Goal: Information Seeking & Learning: Learn about a topic

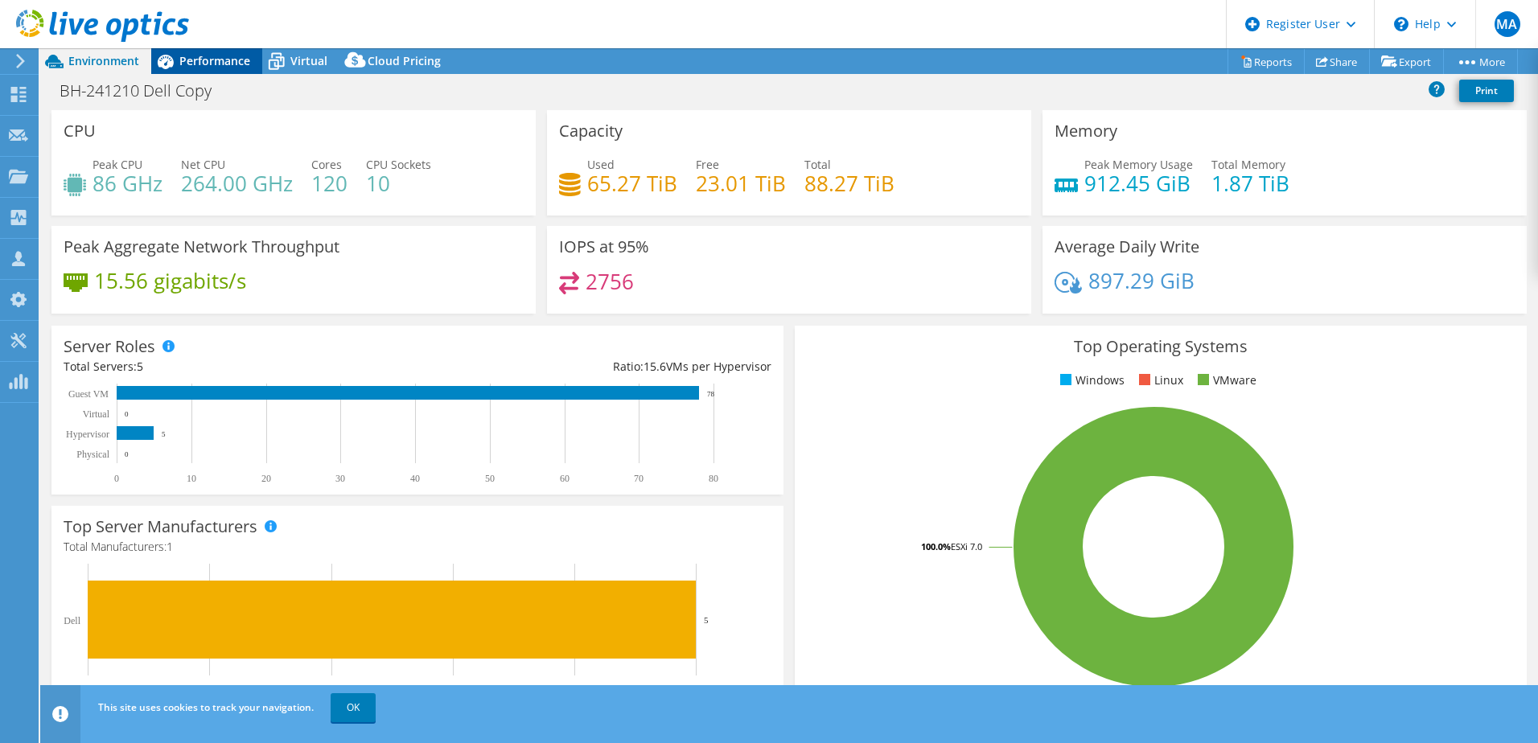
click at [224, 56] on span "Performance" at bounding box center [214, 60] width 71 height 15
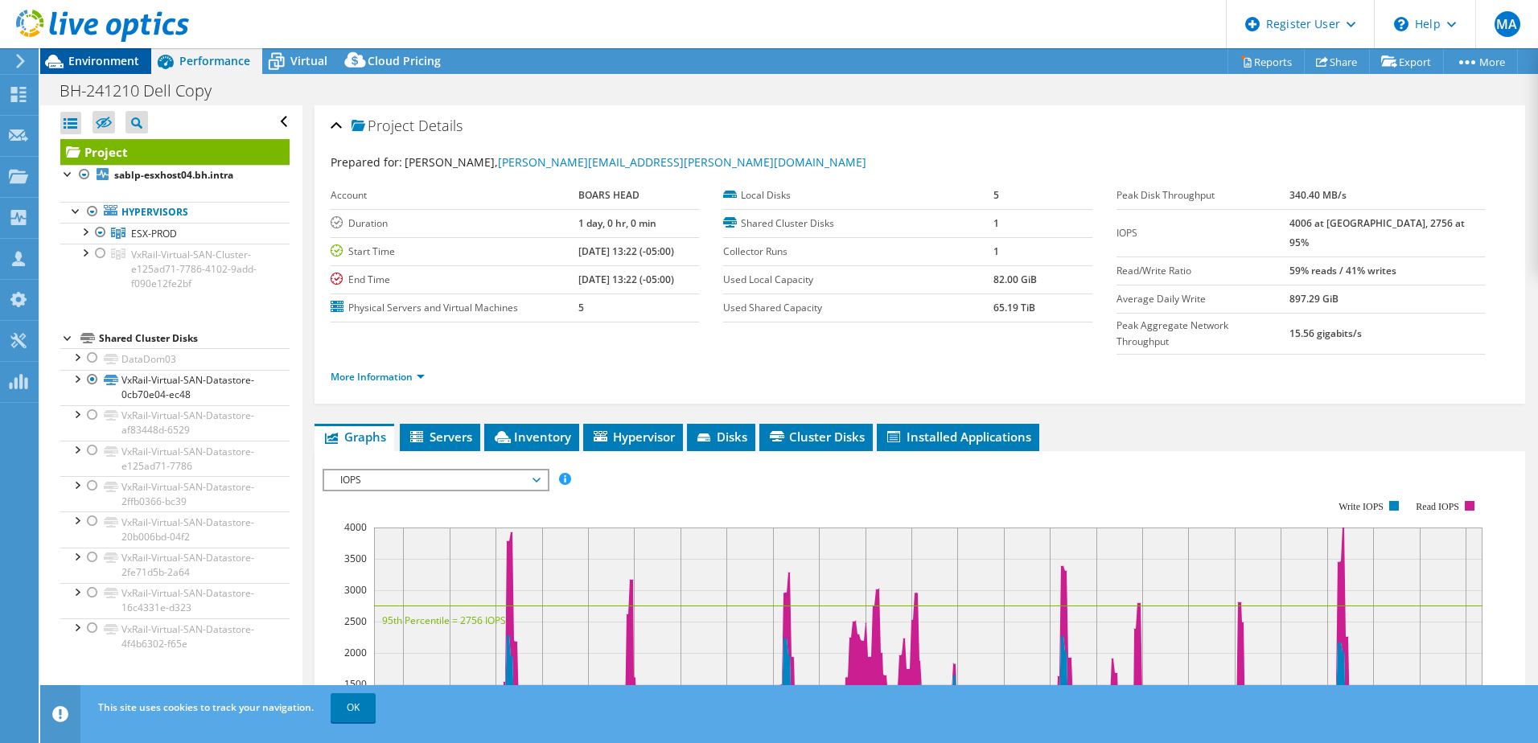
click at [113, 61] on span "Environment" at bounding box center [103, 60] width 71 height 15
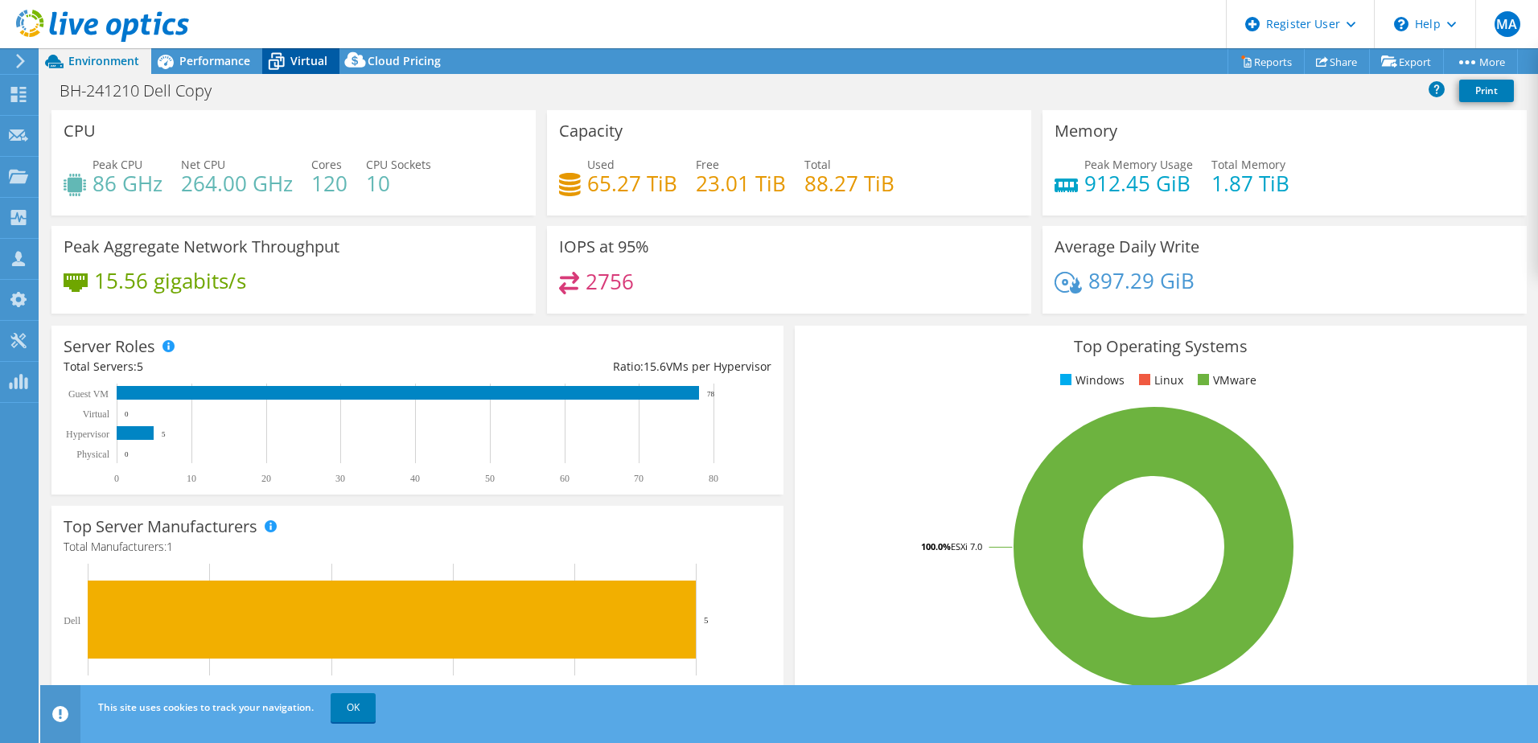
click at [310, 62] on span "Virtual" at bounding box center [308, 60] width 37 height 15
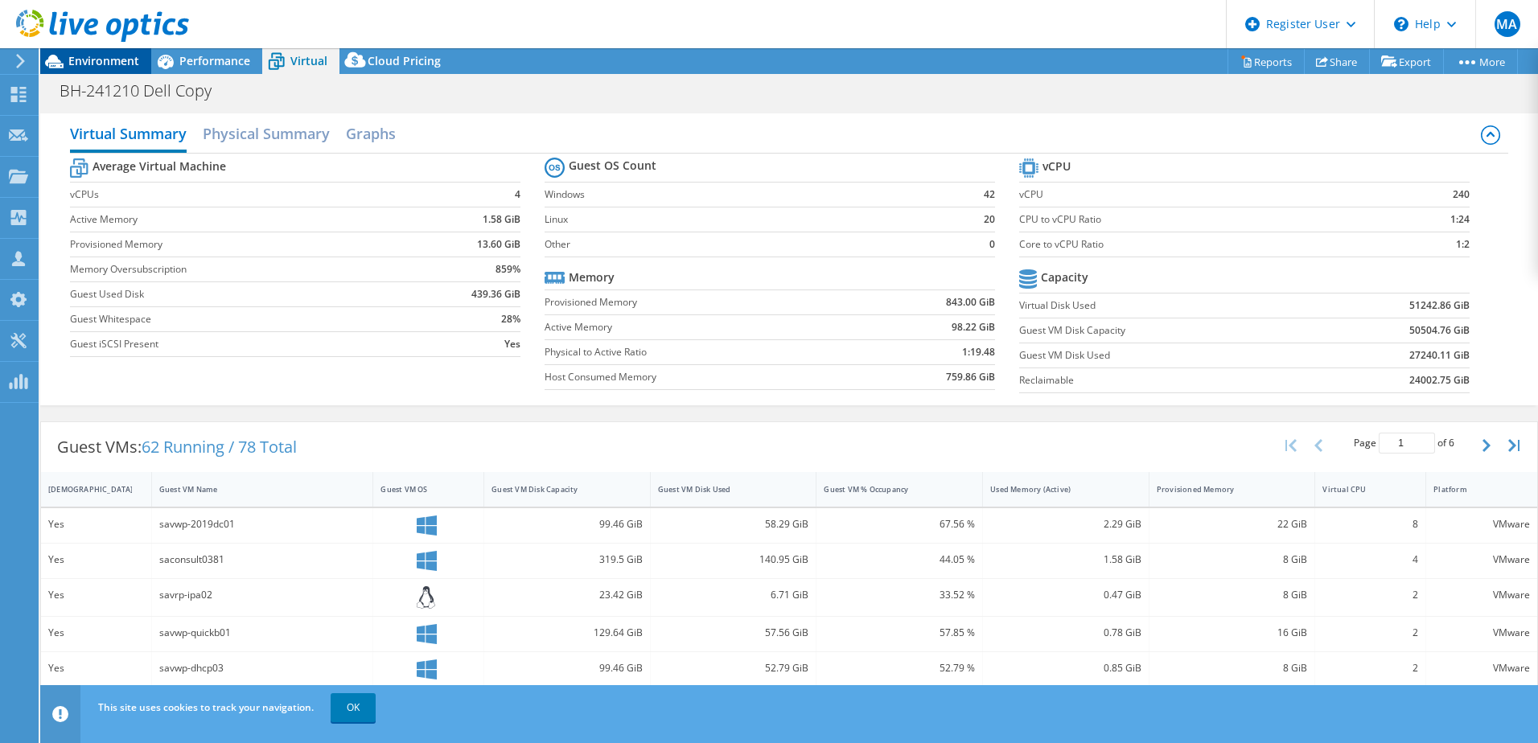
click at [121, 59] on span "Environment" at bounding box center [103, 60] width 71 height 15
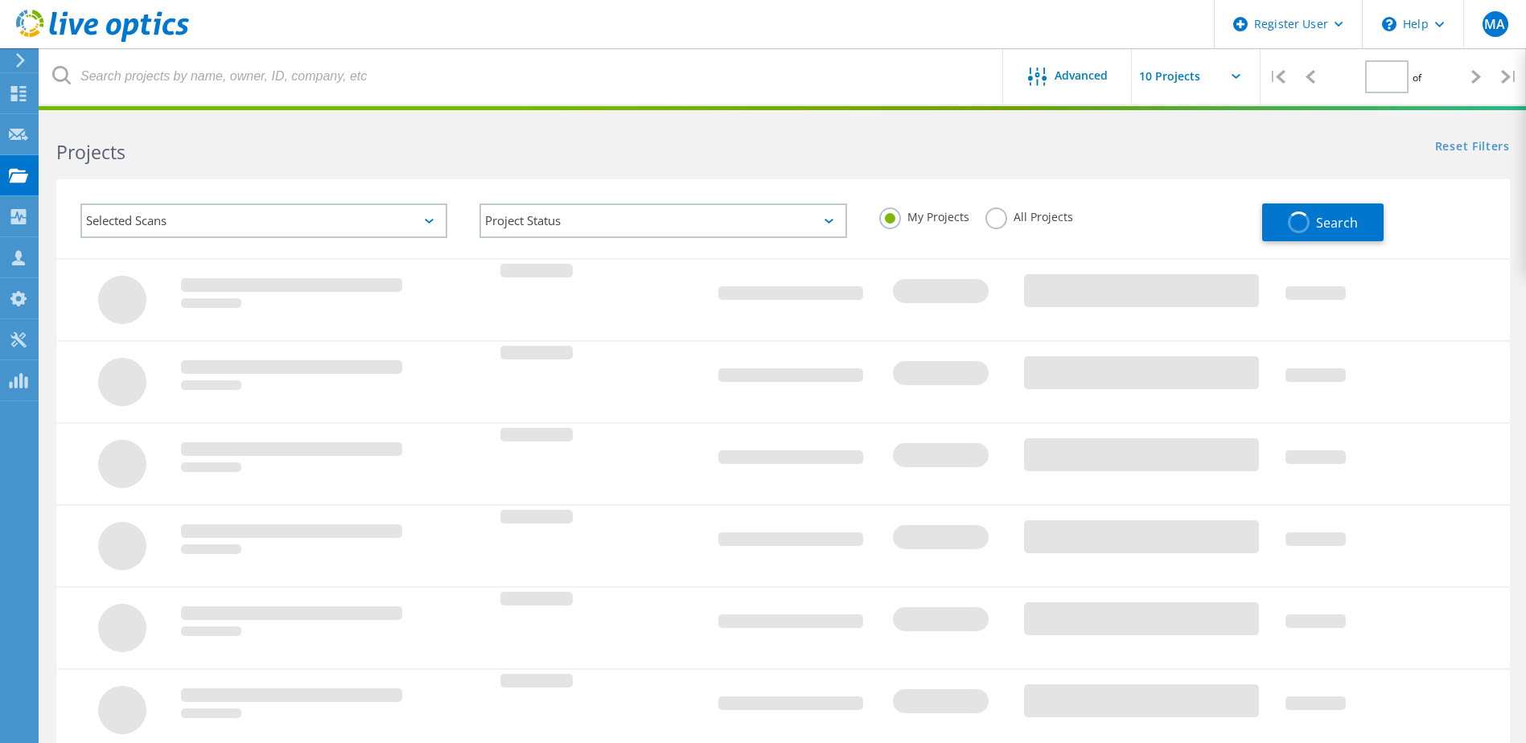
type input "1"
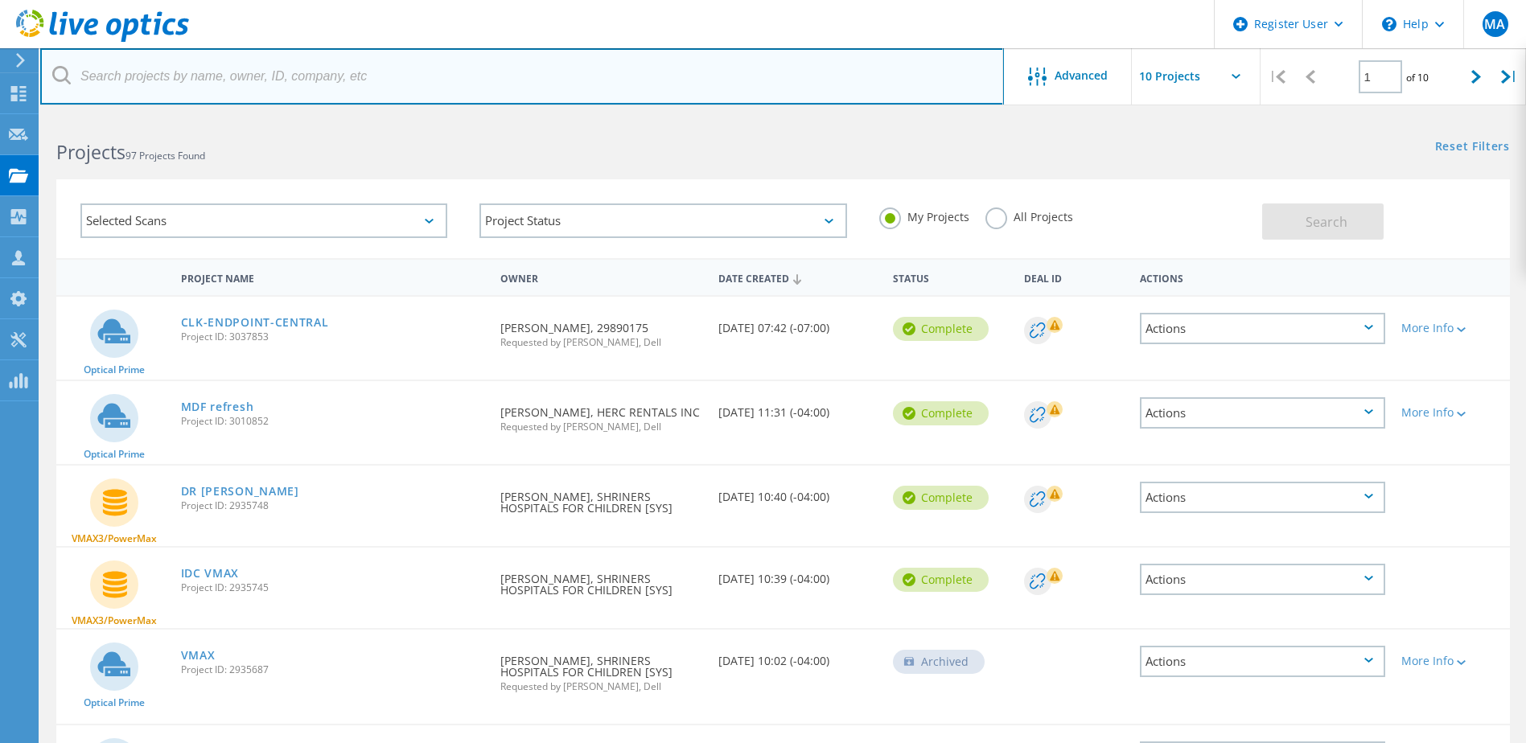
click at [476, 83] on input "text" at bounding box center [522, 76] width 964 height 56
click at [426, 80] on input "text" at bounding box center [522, 76] width 964 height 56
paste input "[PERSON_NAME][EMAIL_ADDRESS][PERSON_NAME][DOMAIN_NAME]"
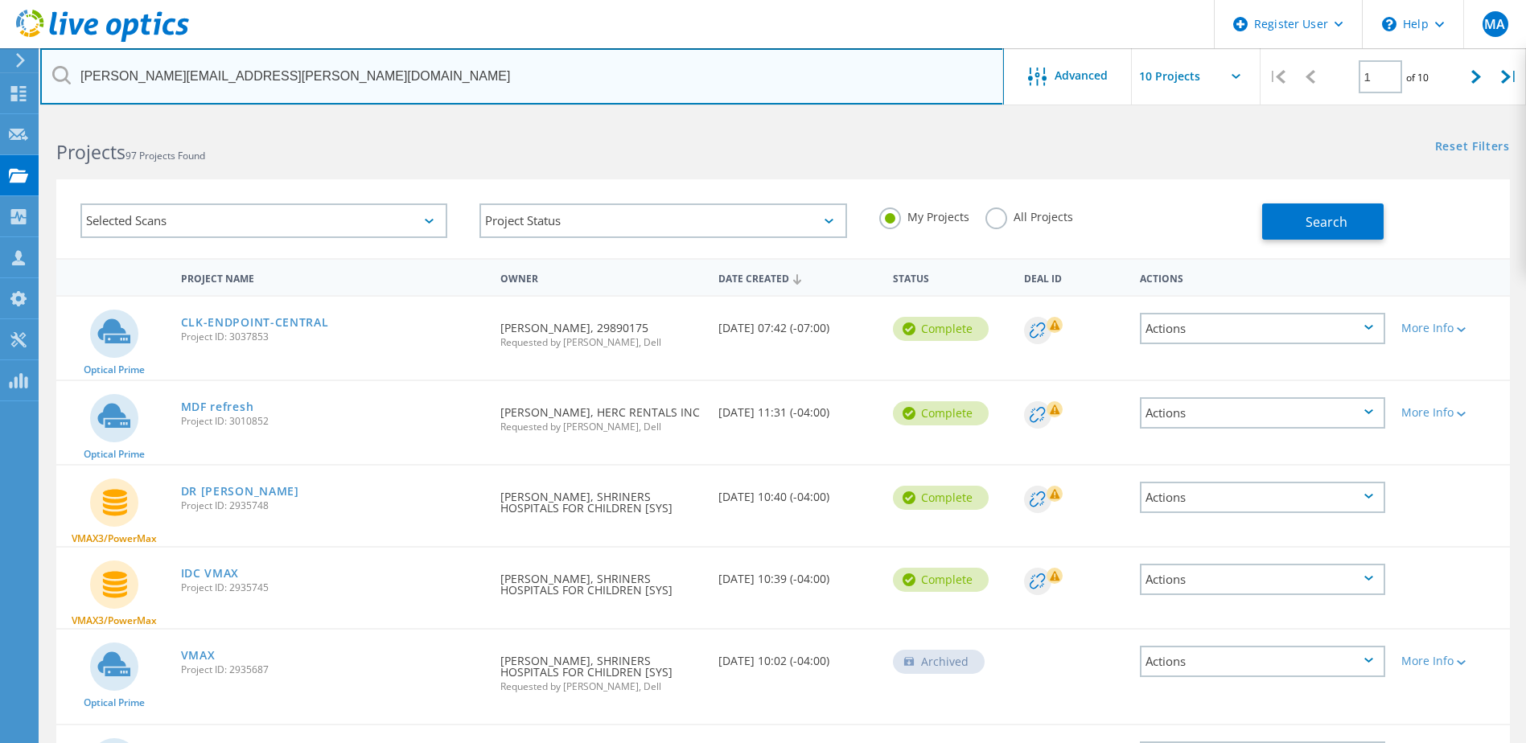
type input "[PERSON_NAME][EMAIL_ADDRESS][PERSON_NAME][DOMAIN_NAME]"
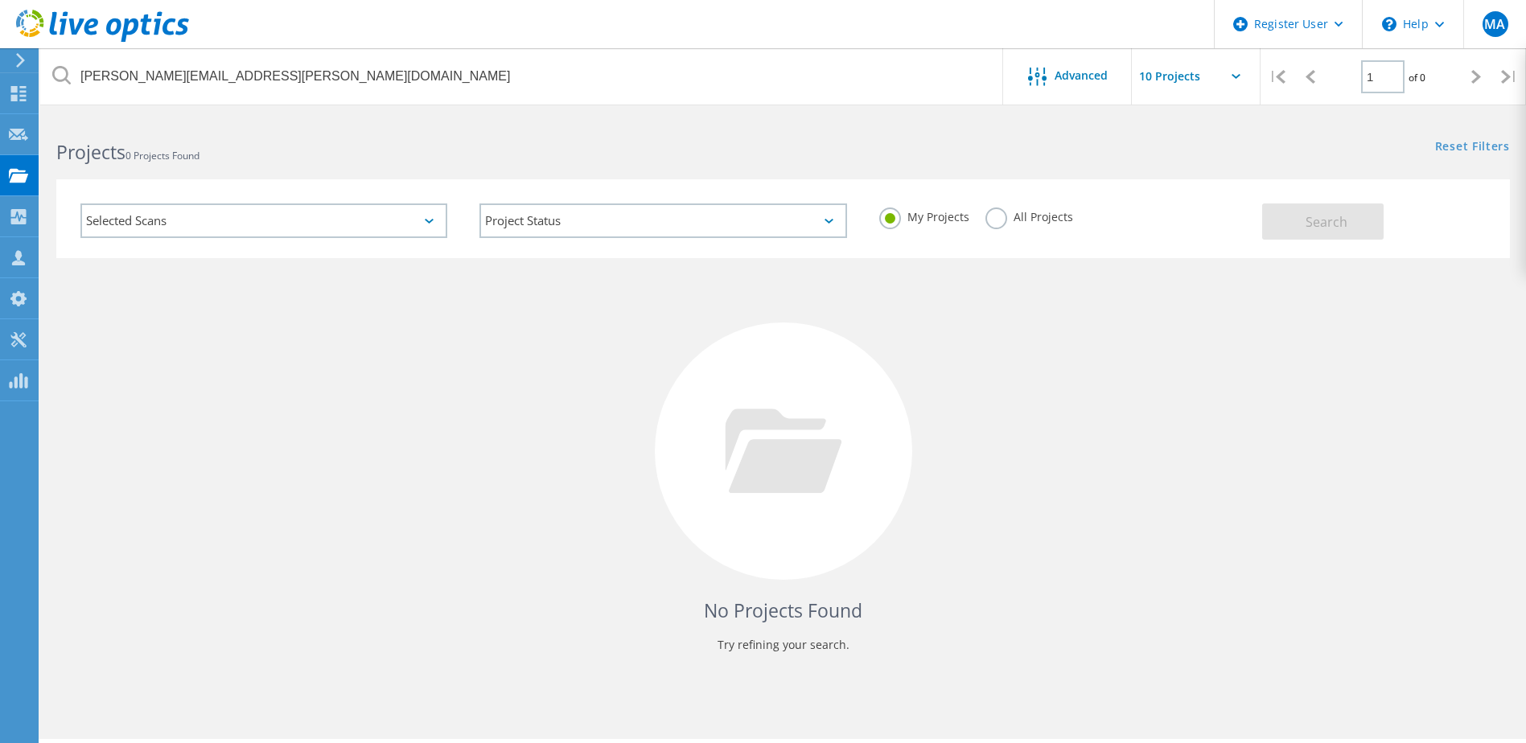
click at [994, 216] on label "All Projects" at bounding box center [1030, 215] width 88 height 15
click at [0, 0] on input "All Projects" at bounding box center [0, 0] width 0 height 0
click at [1328, 208] on button "Search" at bounding box center [1322, 222] width 121 height 36
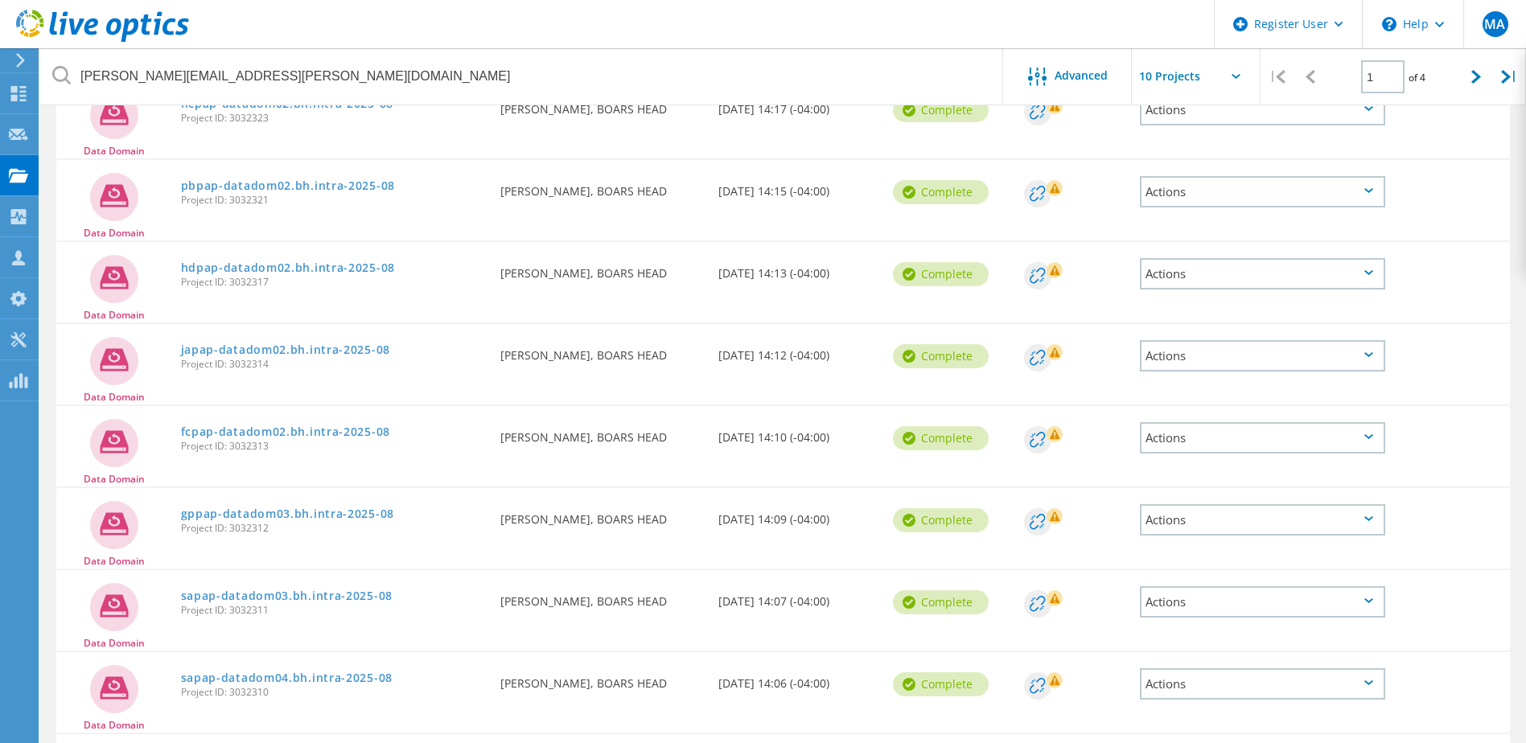
scroll to position [437, 0]
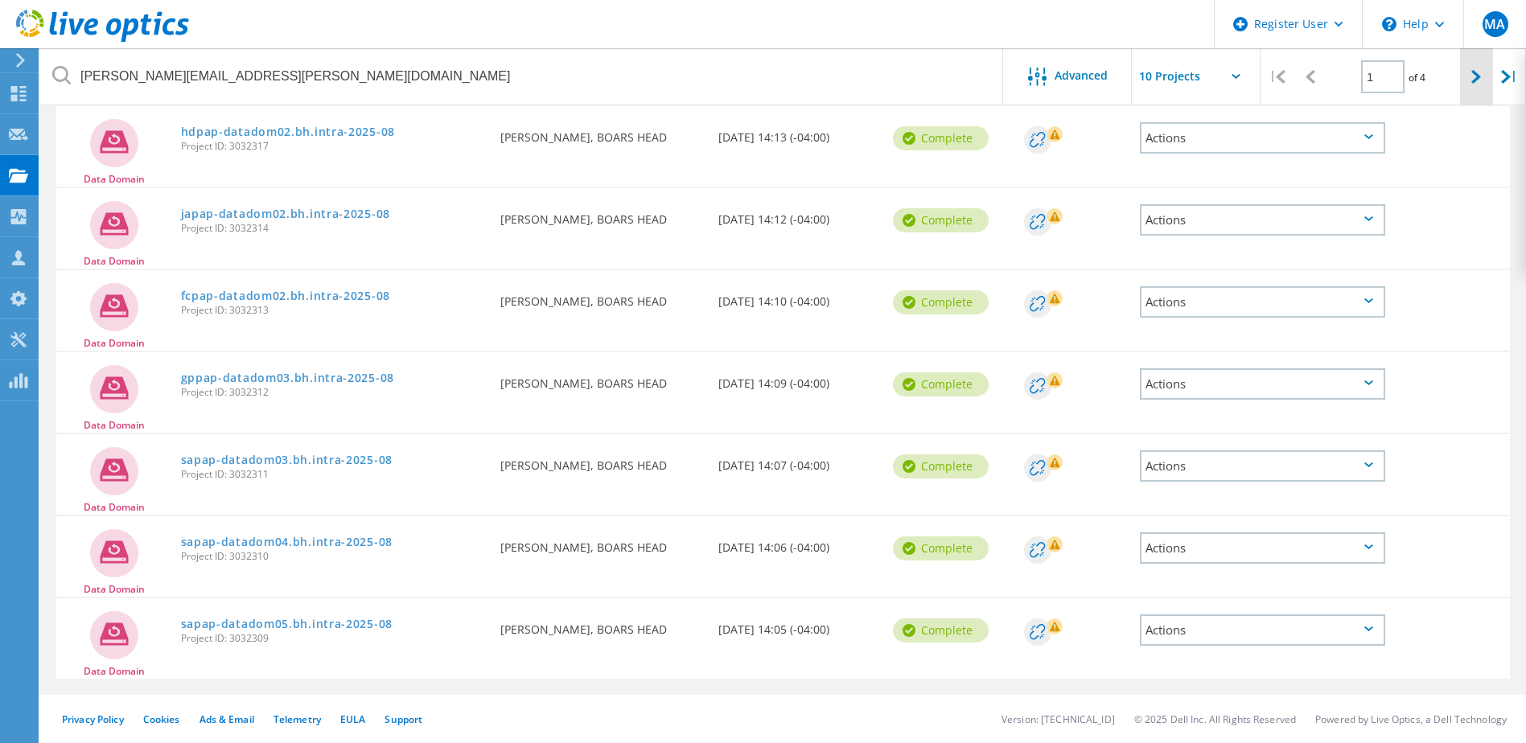
click at [1476, 80] on icon at bounding box center [1477, 77] width 10 height 14
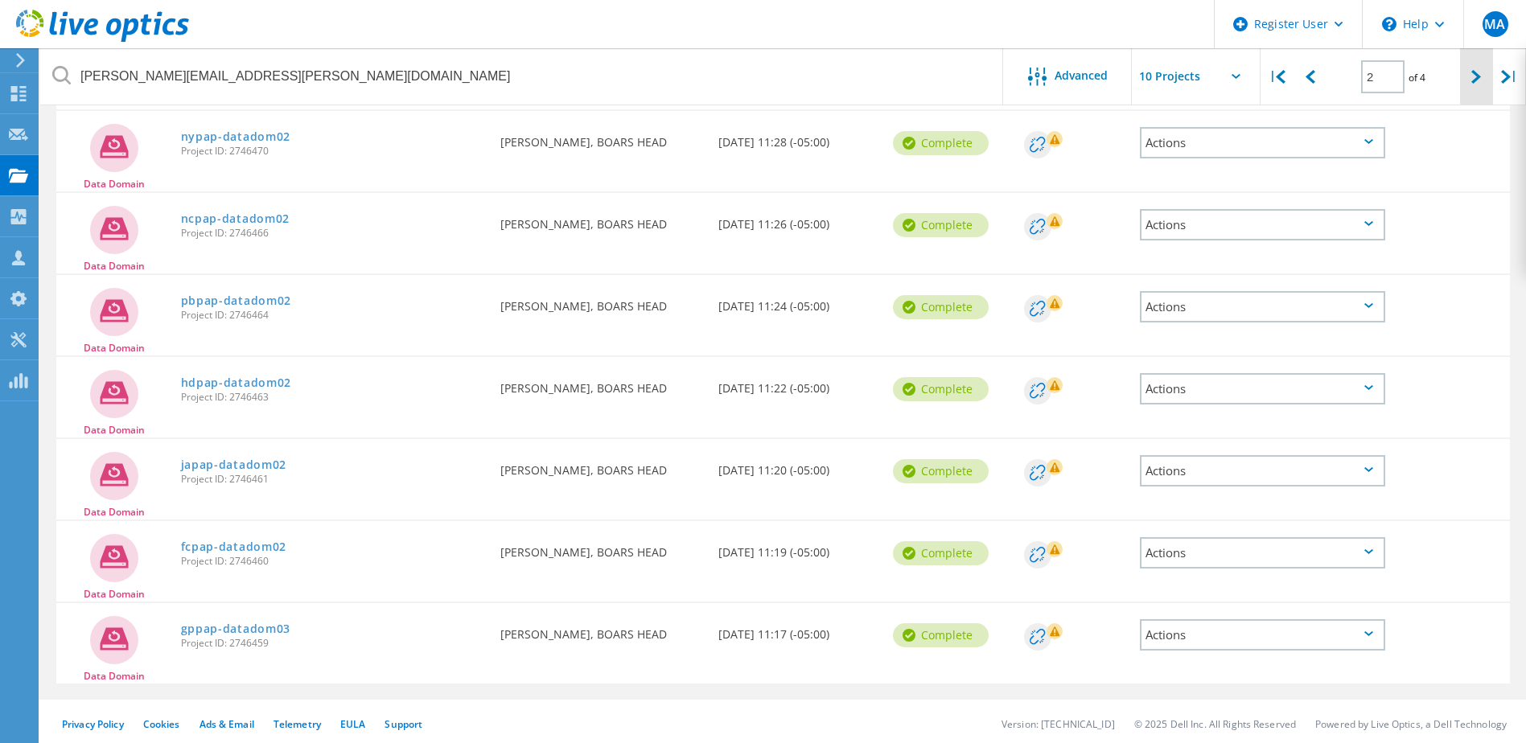
click at [1476, 80] on icon at bounding box center [1477, 77] width 10 height 14
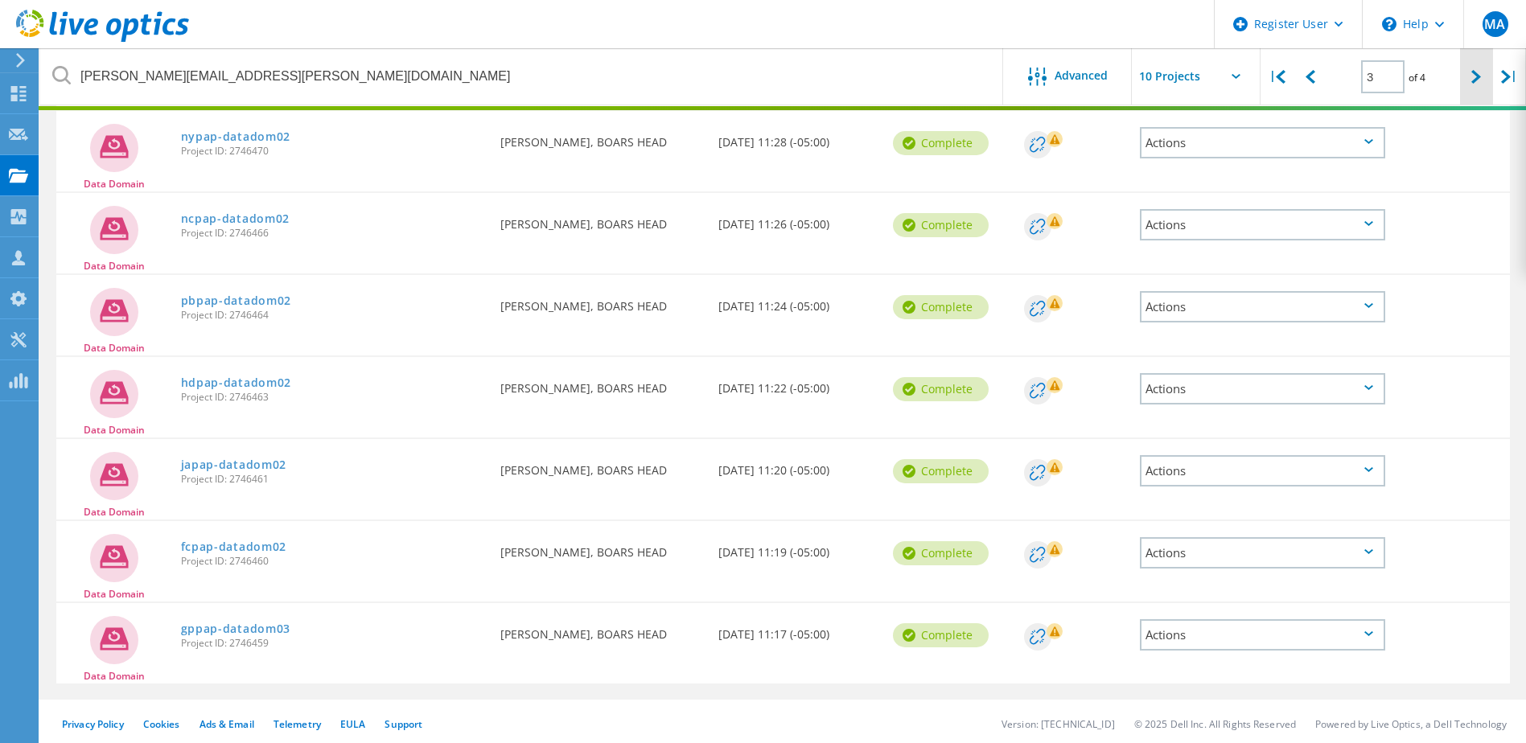
click at [1476, 80] on icon at bounding box center [1477, 77] width 10 height 14
type input "3"
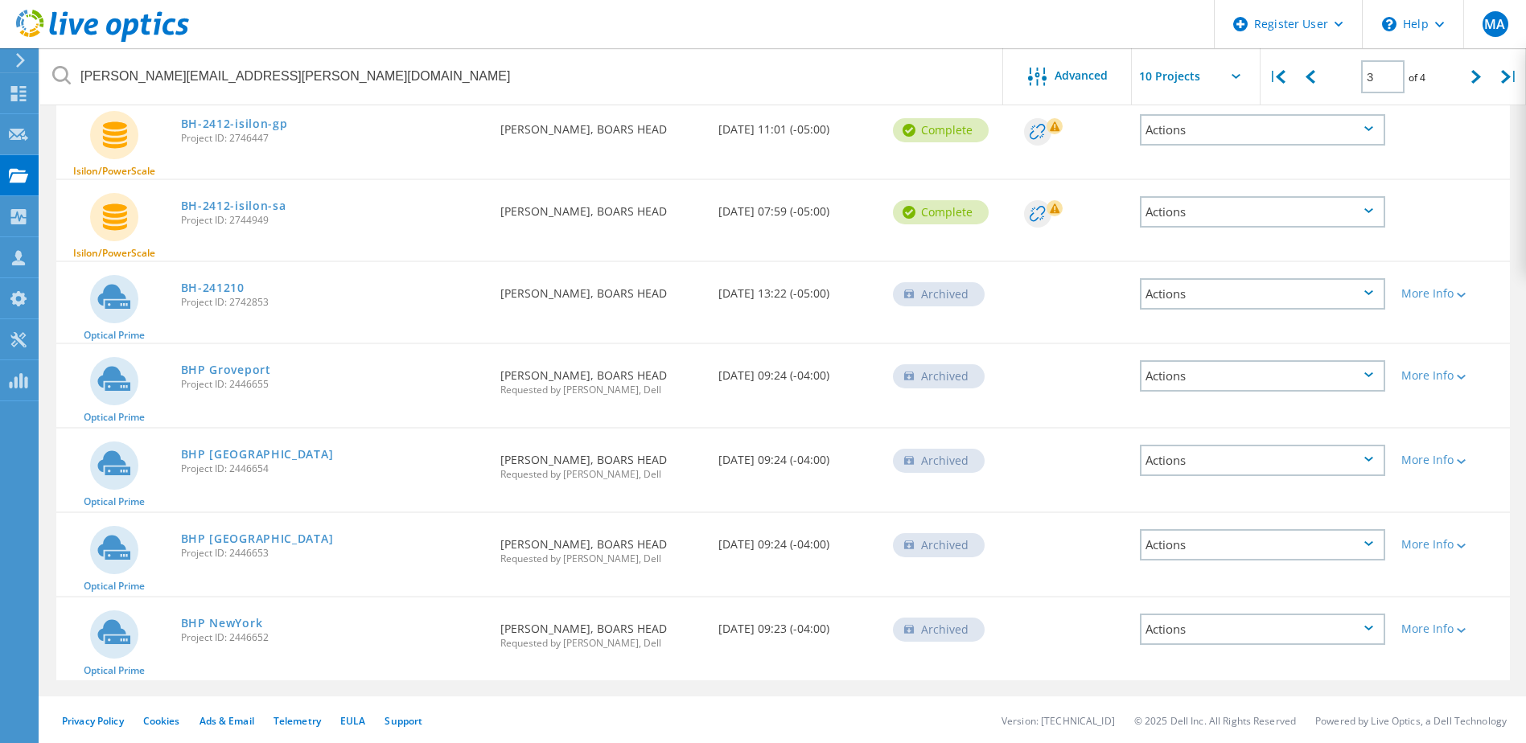
scroll to position [447, 0]
click at [197, 451] on link "BHP [GEOGRAPHIC_DATA]" at bounding box center [257, 452] width 153 height 11
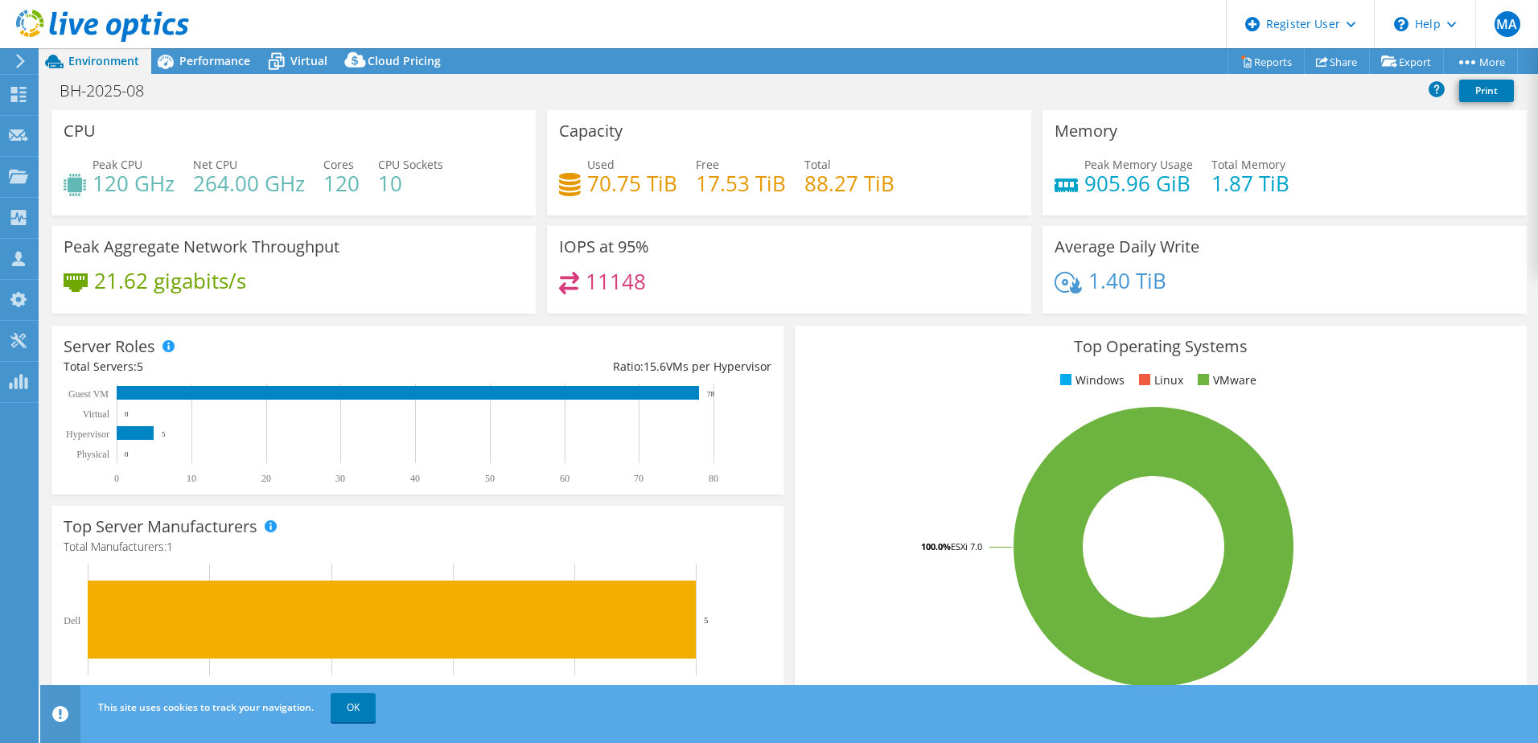
select select "USD"
drag, startPoint x: 210, startPoint y: 60, endPoint x: 283, endPoint y: 104, distance: 85.6
click at [210, 60] on span "Performance" at bounding box center [214, 60] width 71 height 15
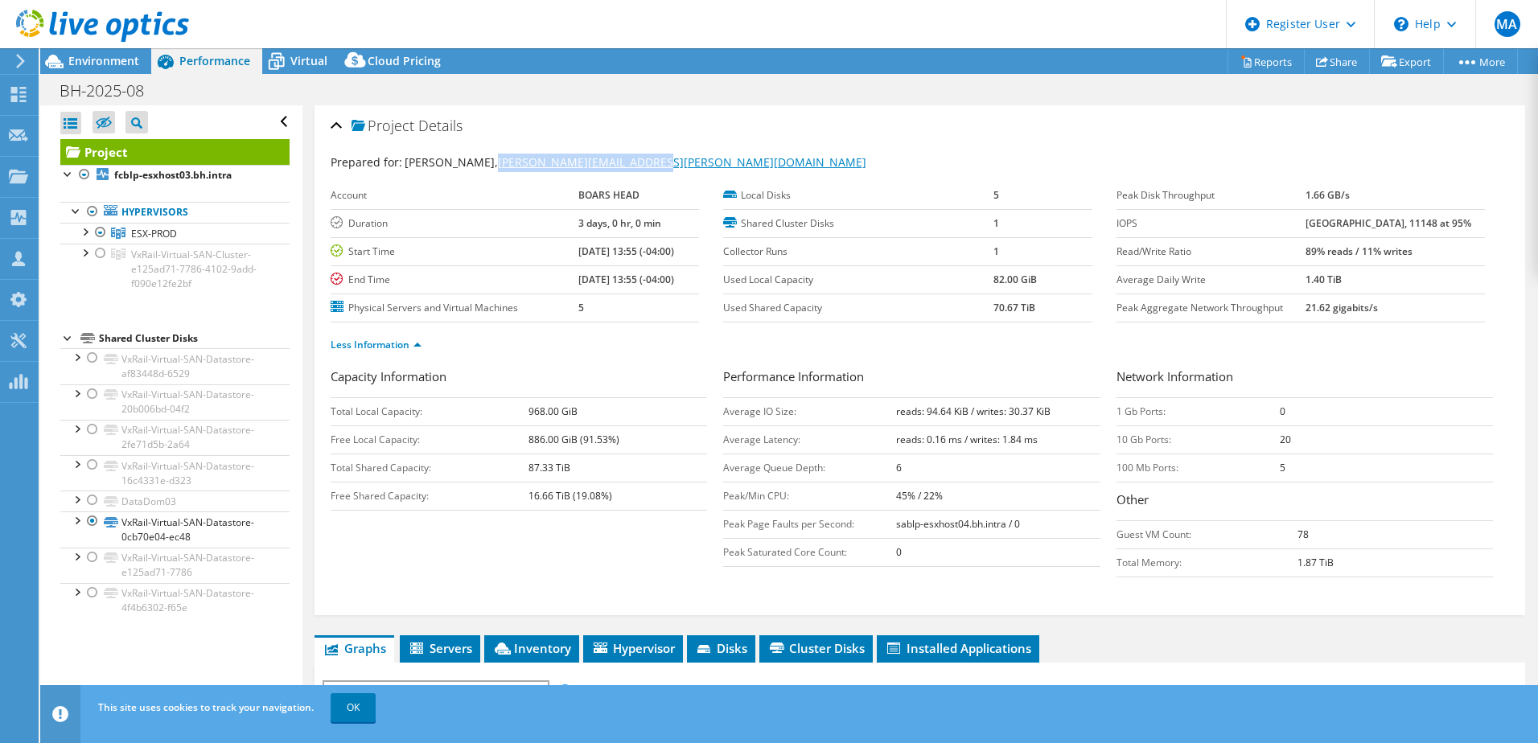
copy link "[PERSON_NAME][EMAIL_ADDRESS][PERSON_NAME][DOMAIN_NAME]"
drag, startPoint x: 681, startPoint y: 159, endPoint x: 482, endPoint y: 158, distance: 198.7
click at [482, 158] on div "Prepared for: Adam Quinlin, Adam.Quinlin@boarshead.com" at bounding box center [920, 163] width 1179 height 19
click at [132, 62] on span "Environment" at bounding box center [103, 60] width 71 height 15
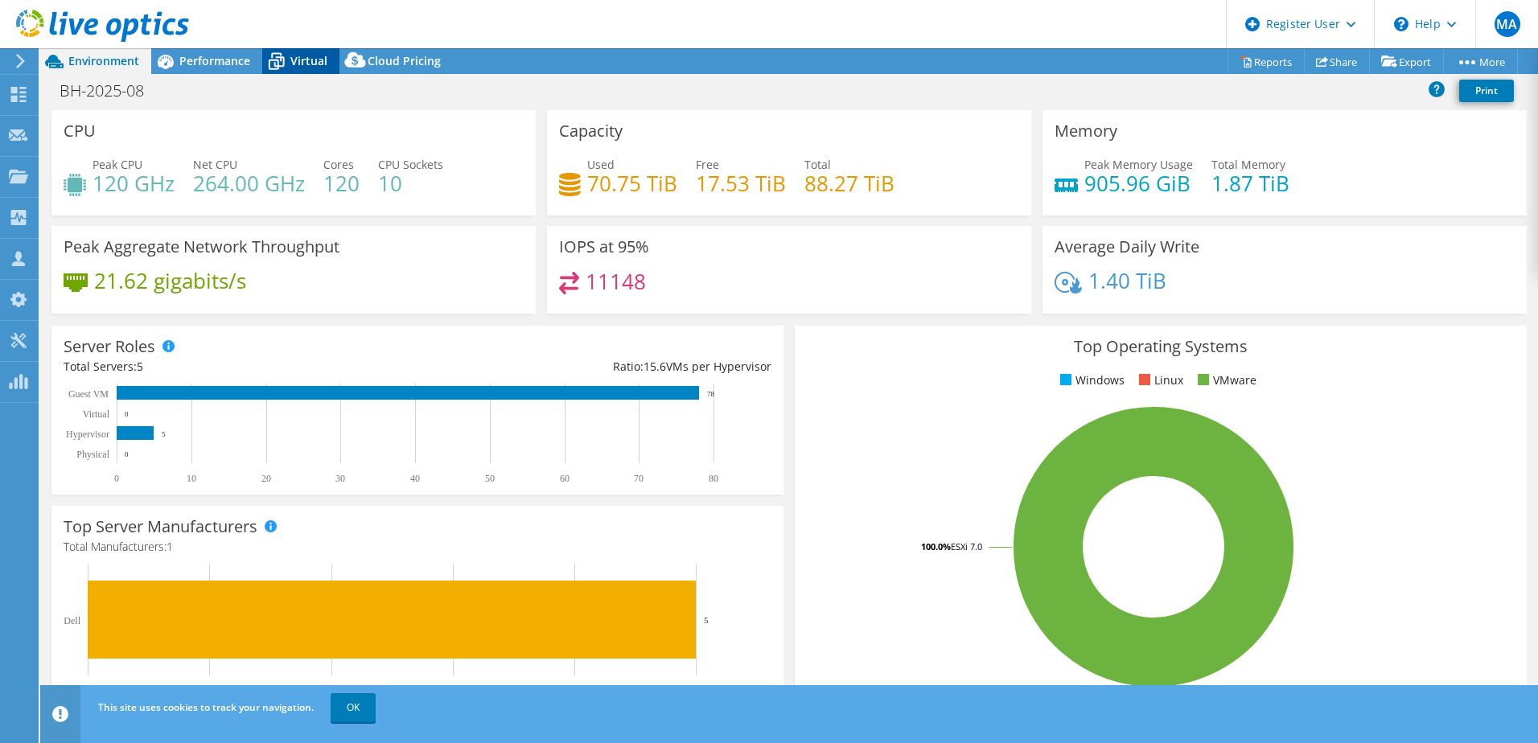
click at [312, 64] on span "Virtual" at bounding box center [308, 60] width 37 height 15
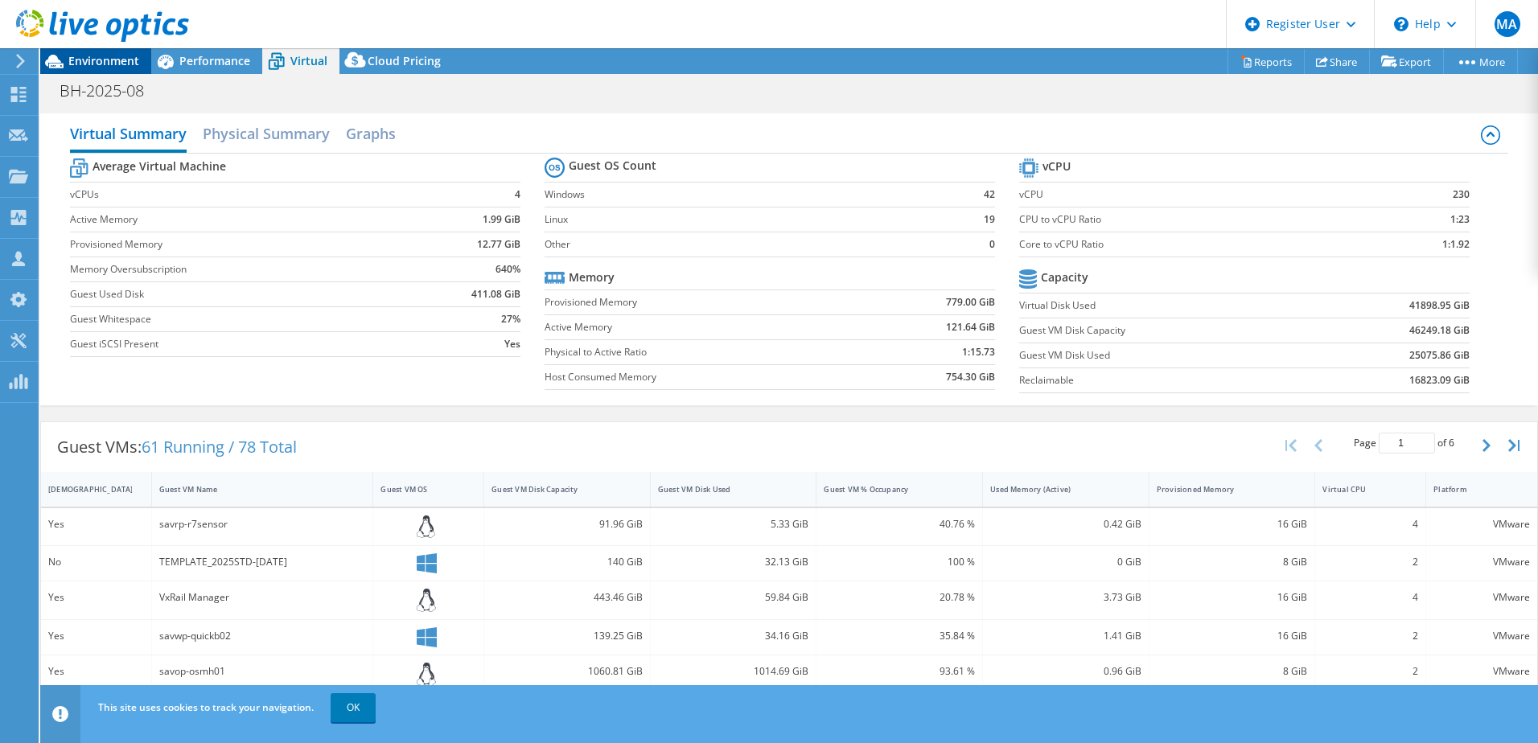
click at [132, 64] on span "Environment" at bounding box center [103, 60] width 71 height 15
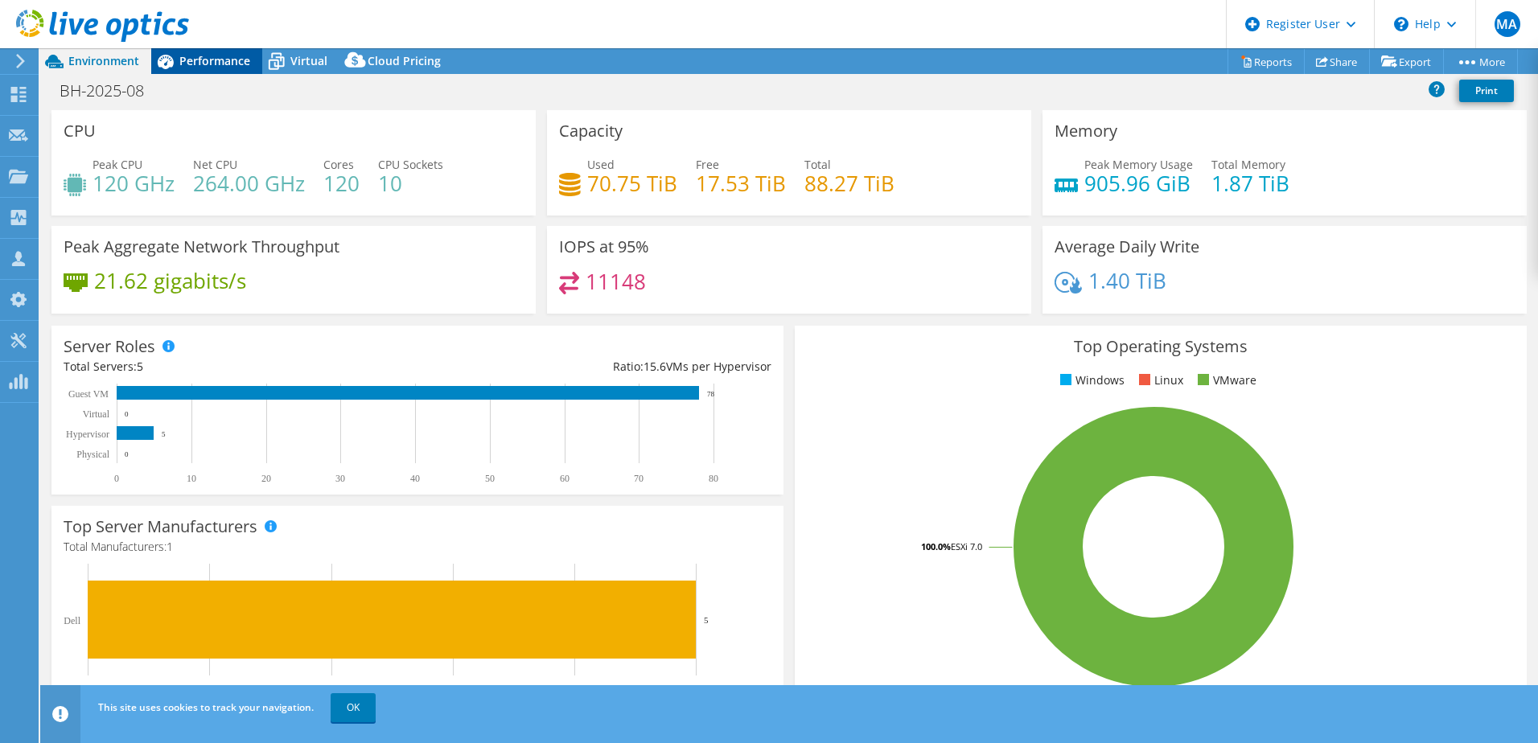
click at [213, 63] on span "Performance" at bounding box center [214, 60] width 71 height 15
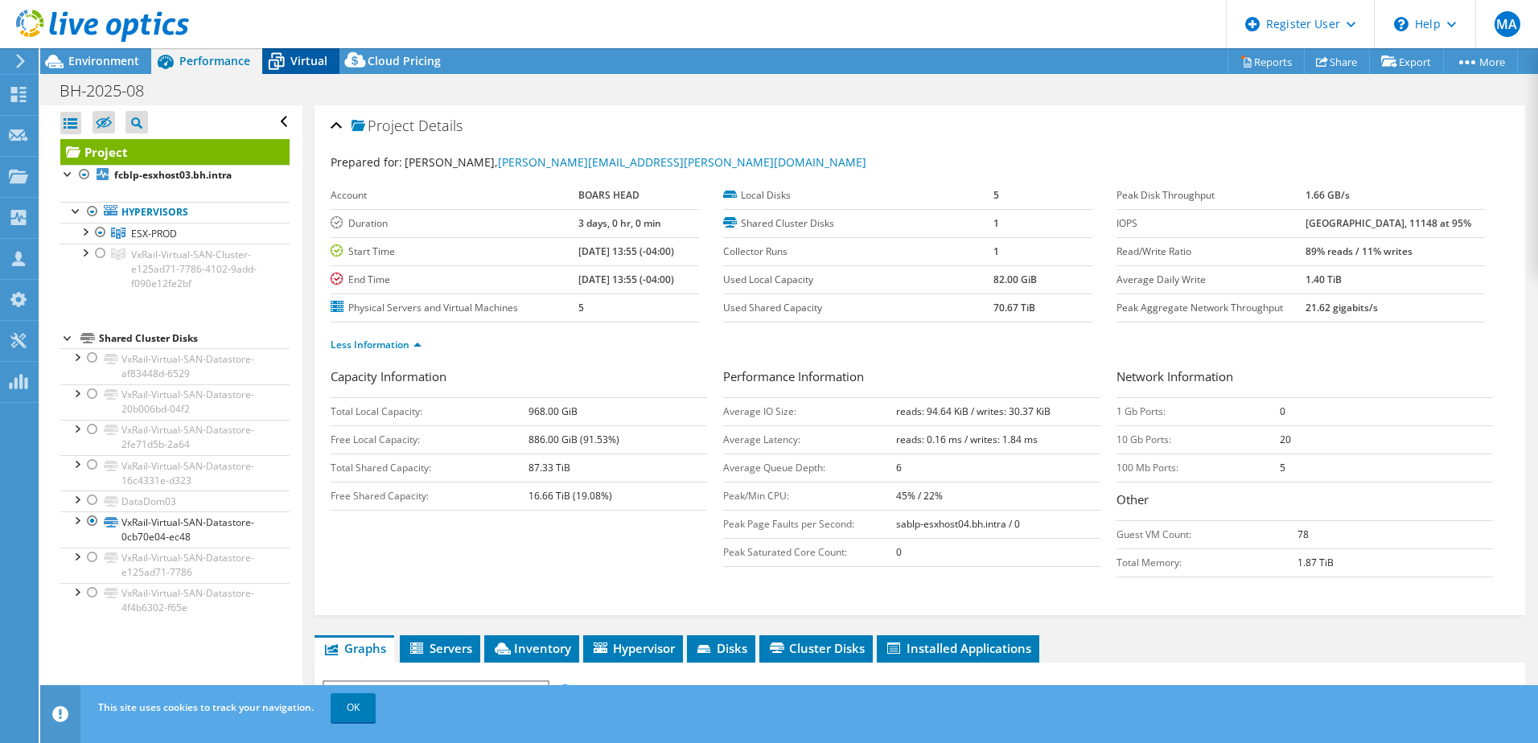
click at [282, 51] on icon at bounding box center [276, 61] width 28 height 28
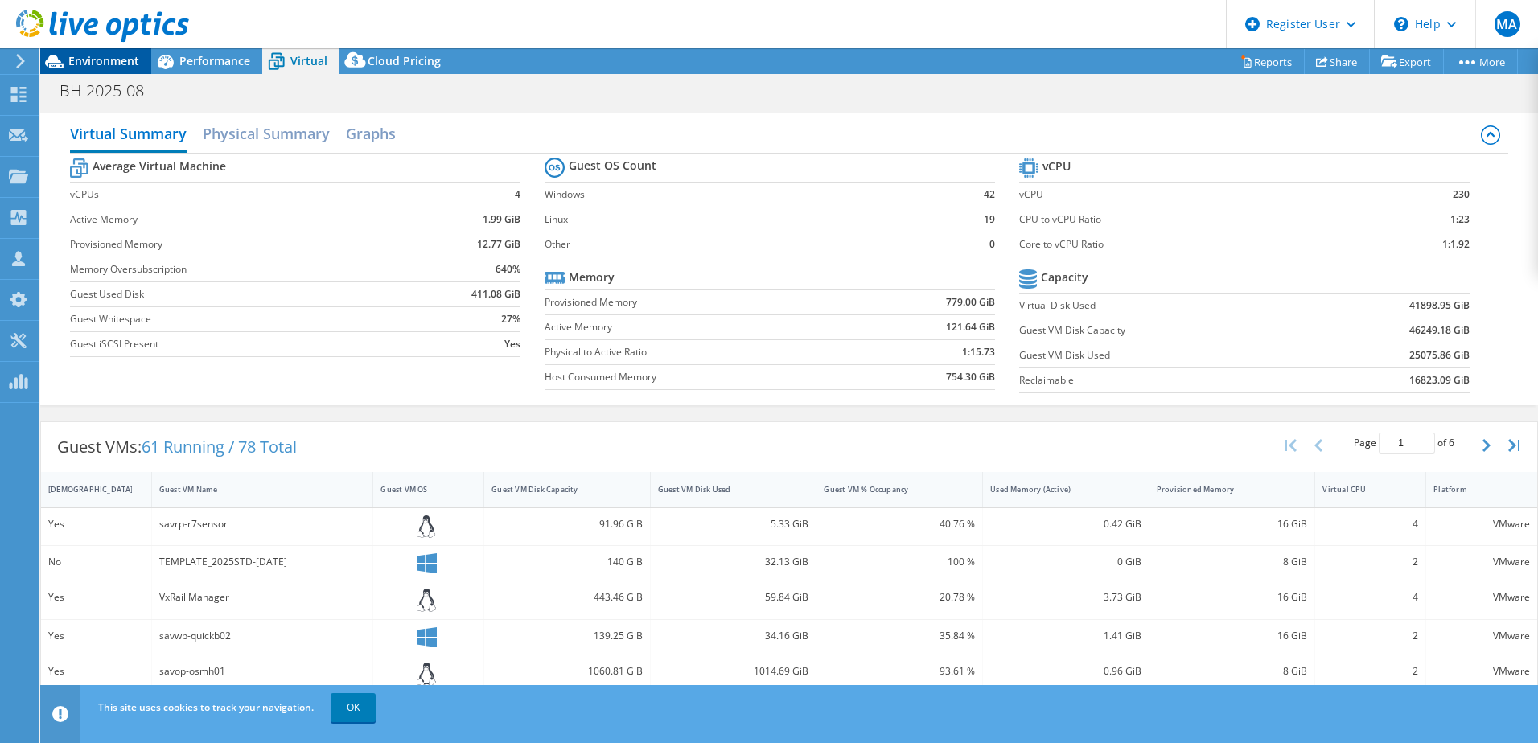
click at [97, 56] on span "Environment" at bounding box center [103, 60] width 71 height 15
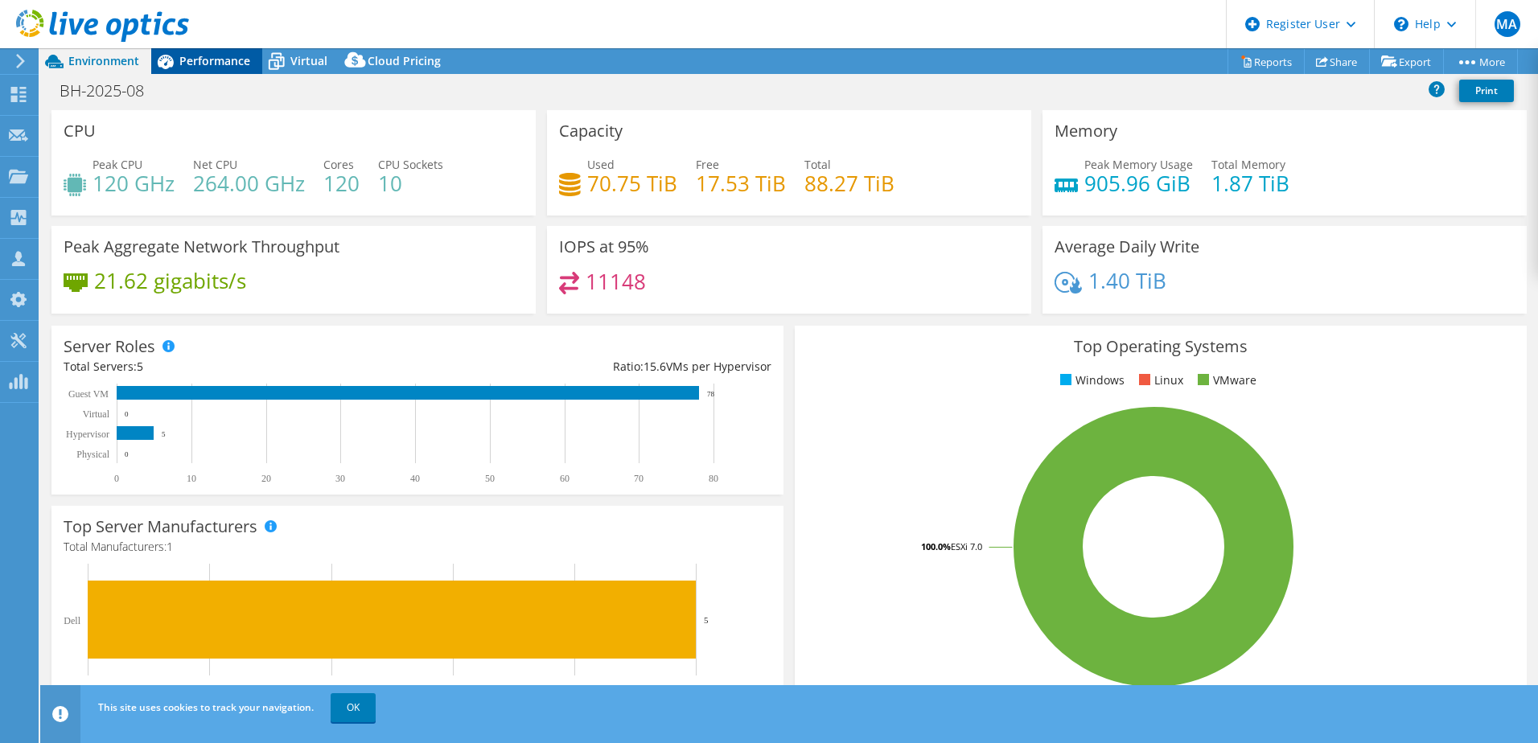
click at [211, 51] on div "Performance" at bounding box center [206, 61] width 111 height 26
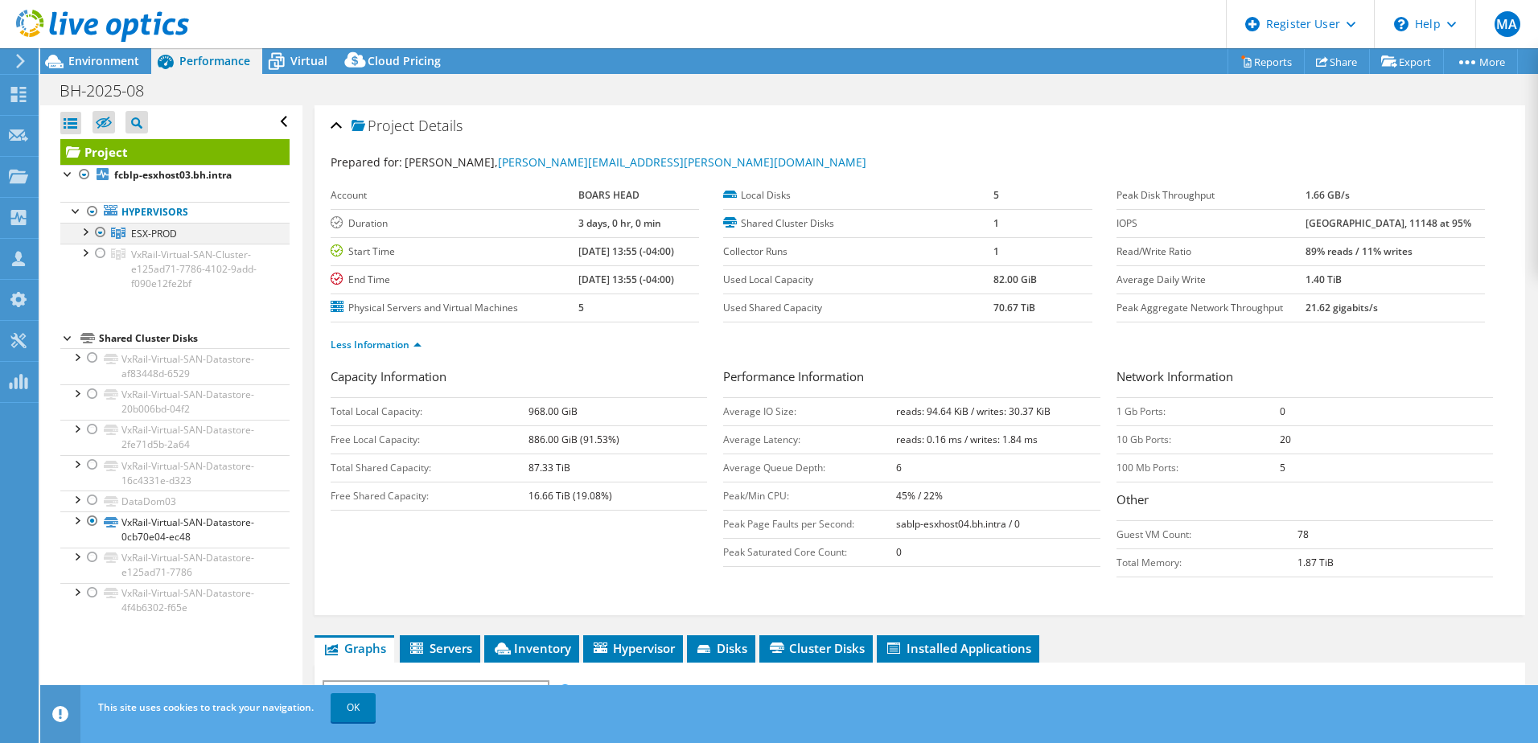
click at [86, 226] on div at bounding box center [84, 231] width 16 height 16
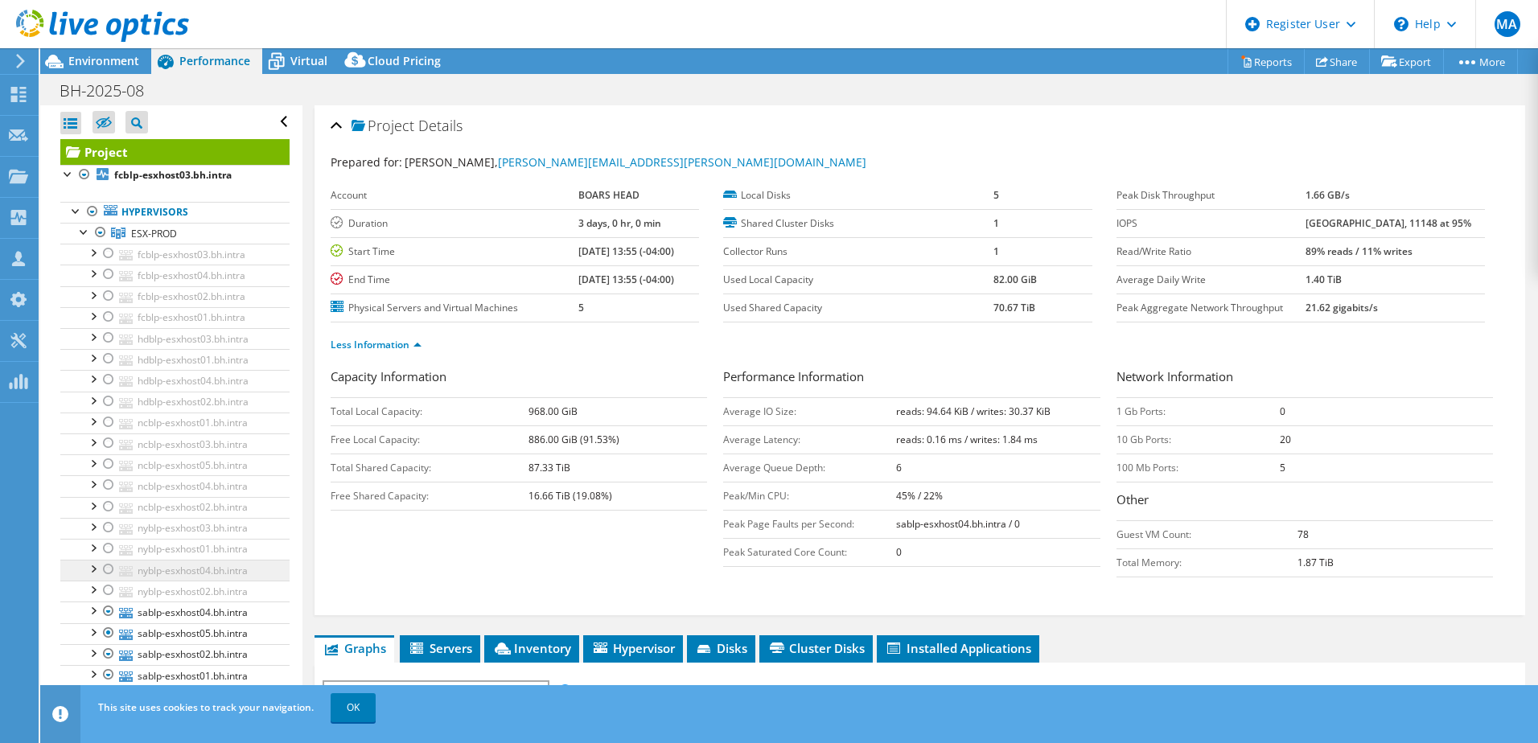
scroll to position [161, 0]
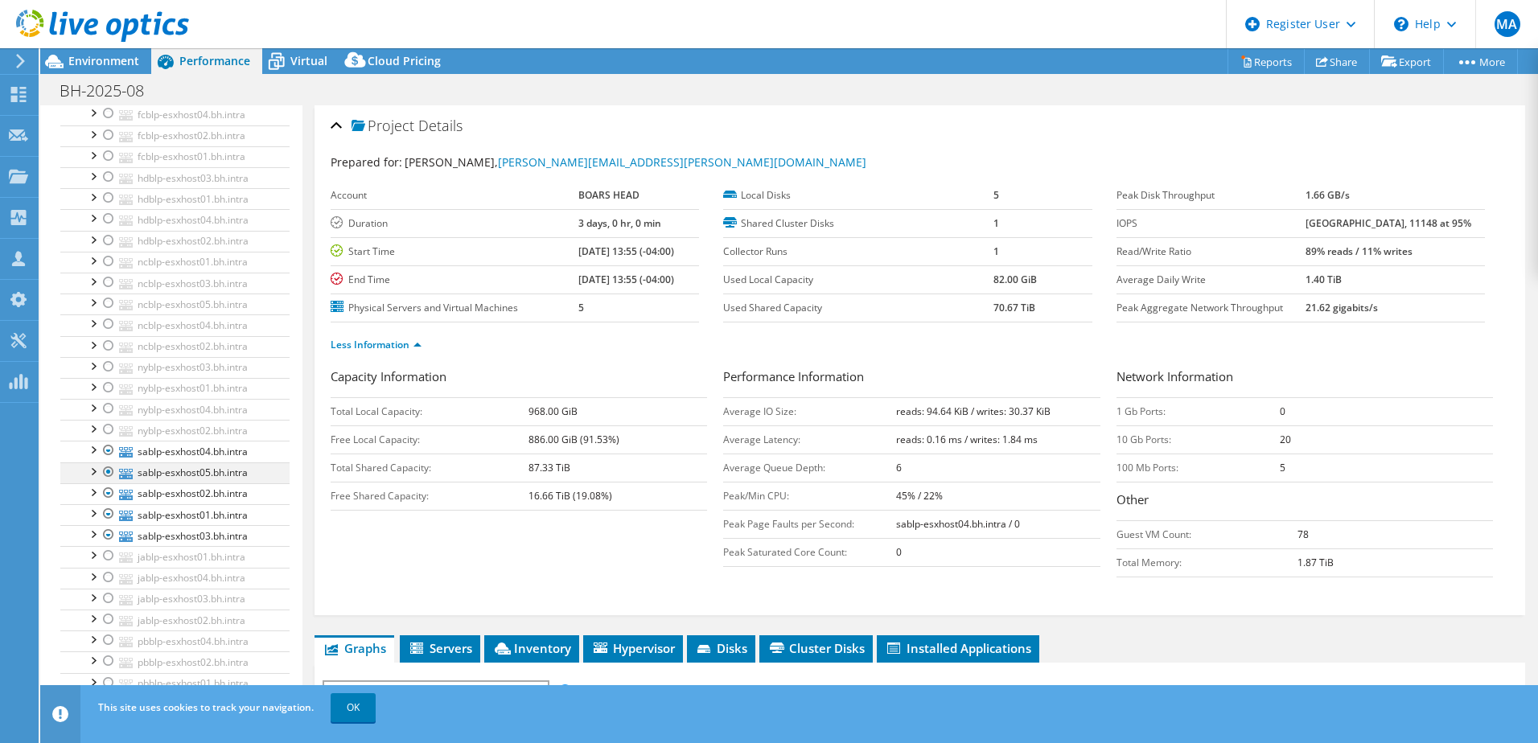
drag, startPoint x: 109, startPoint y: 452, endPoint x: 114, endPoint y: 466, distance: 14.8
click at [109, 452] on div at bounding box center [109, 450] width 16 height 19
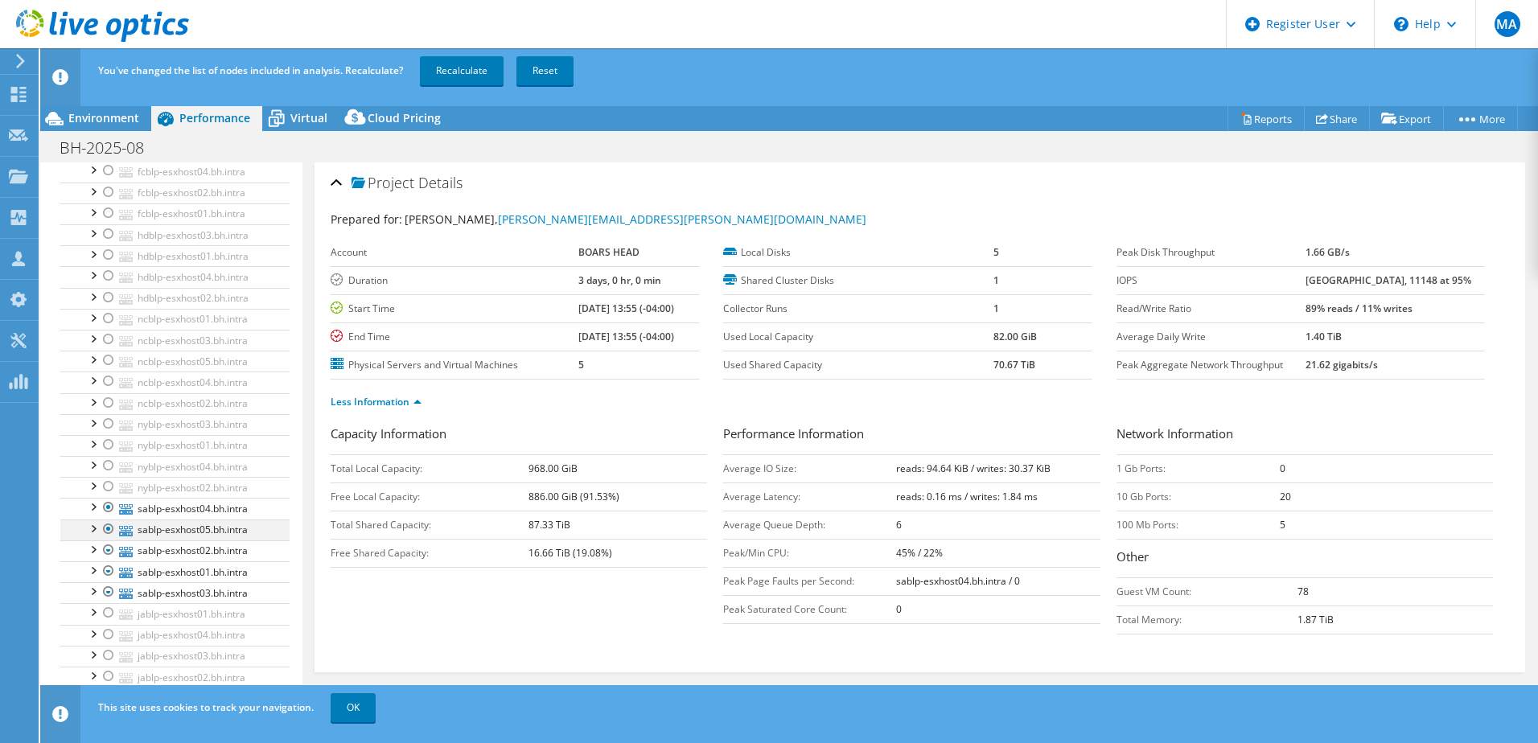
drag, startPoint x: 109, startPoint y: 510, endPoint x: 110, endPoint y: 527, distance: 17.0
click at [109, 515] on div at bounding box center [109, 507] width 16 height 19
click at [110, 532] on div at bounding box center [109, 529] width 16 height 19
click at [109, 551] on div at bounding box center [109, 550] width 16 height 19
click at [109, 575] on div at bounding box center [109, 571] width 16 height 19
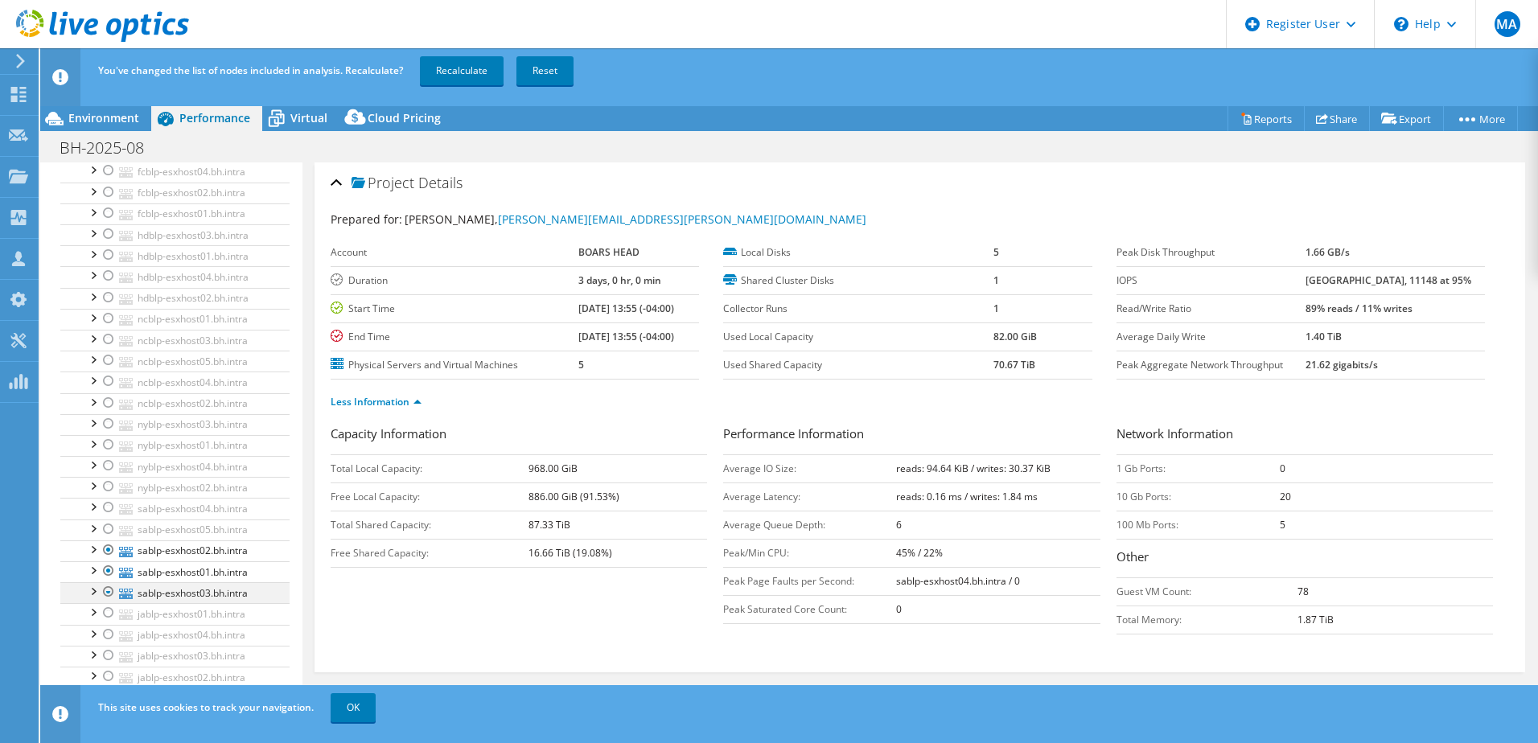
click at [107, 594] on div at bounding box center [109, 592] width 16 height 19
click at [106, 570] on div at bounding box center [109, 571] width 16 height 19
click at [107, 549] on div at bounding box center [109, 550] width 16 height 19
click at [109, 591] on div at bounding box center [109, 592] width 16 height 19
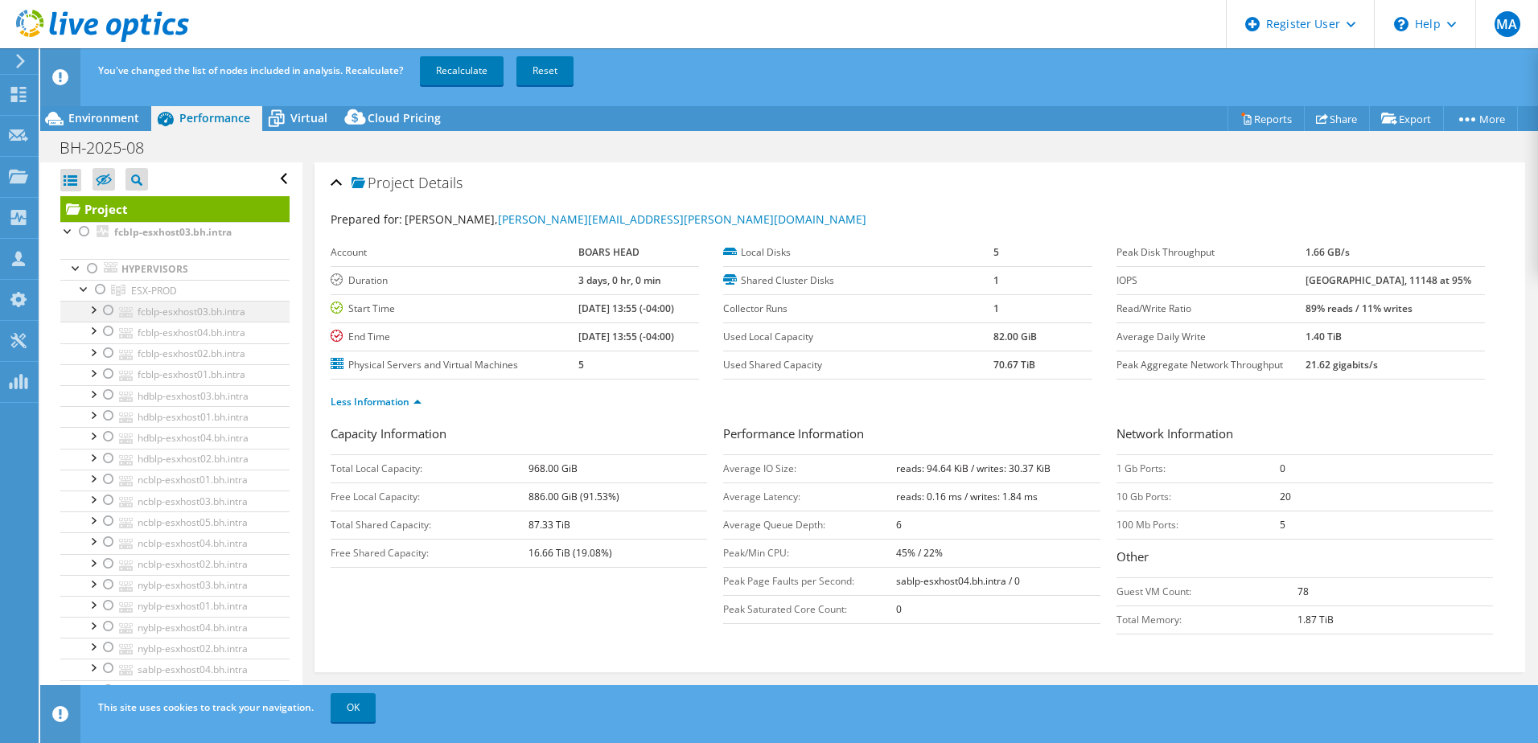
click at [108, 311] on div at bounding box center [109, 310] width 16 height 19
click at [107, 328] on div at bounding box center [109, 331] width 16 height 19
click at [109, 356] on div at bounding box center [109, 353] width 16 height 19
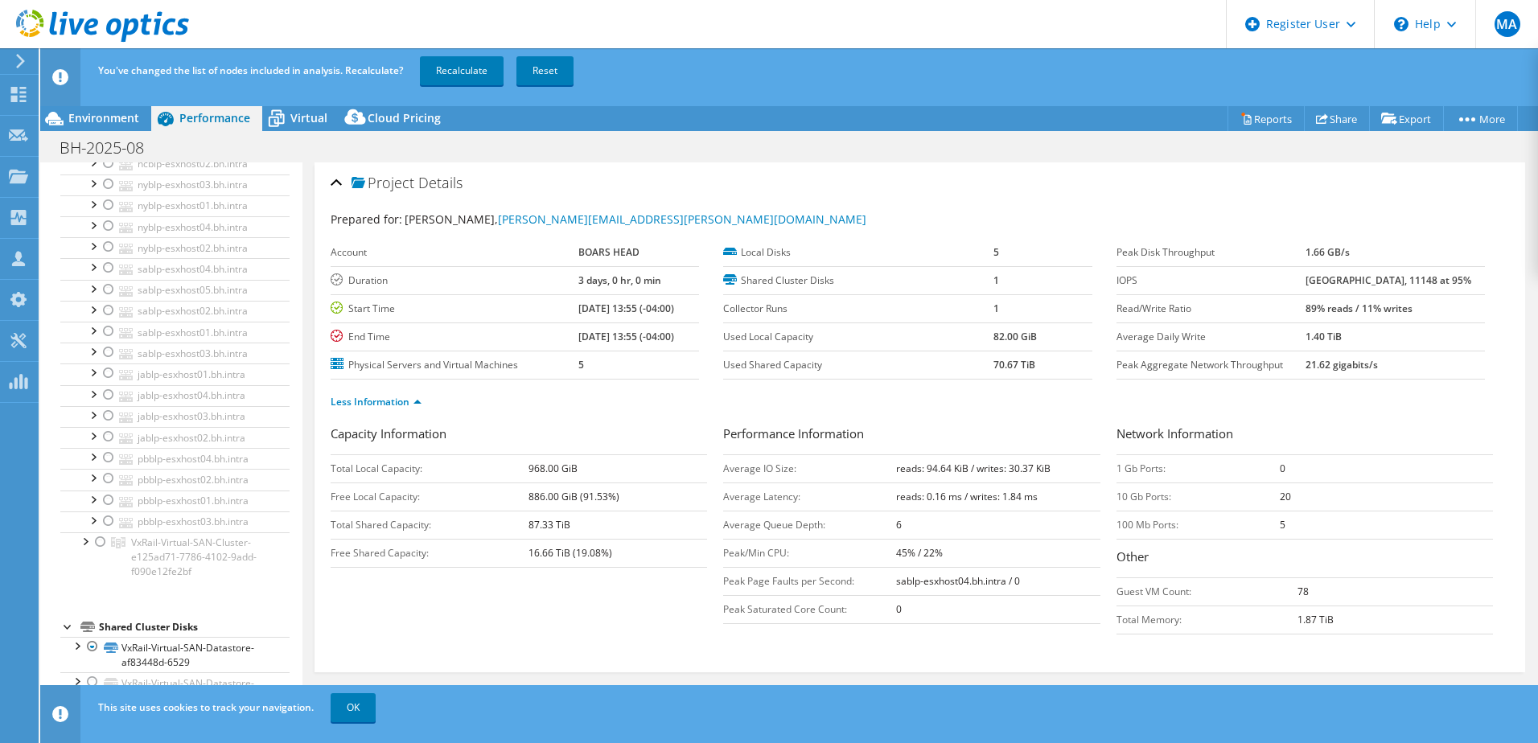
scroll to position [237, 0]
click at [444, 70] on link "Recalculate" at bounding box center [462, 70] width 84 height 29
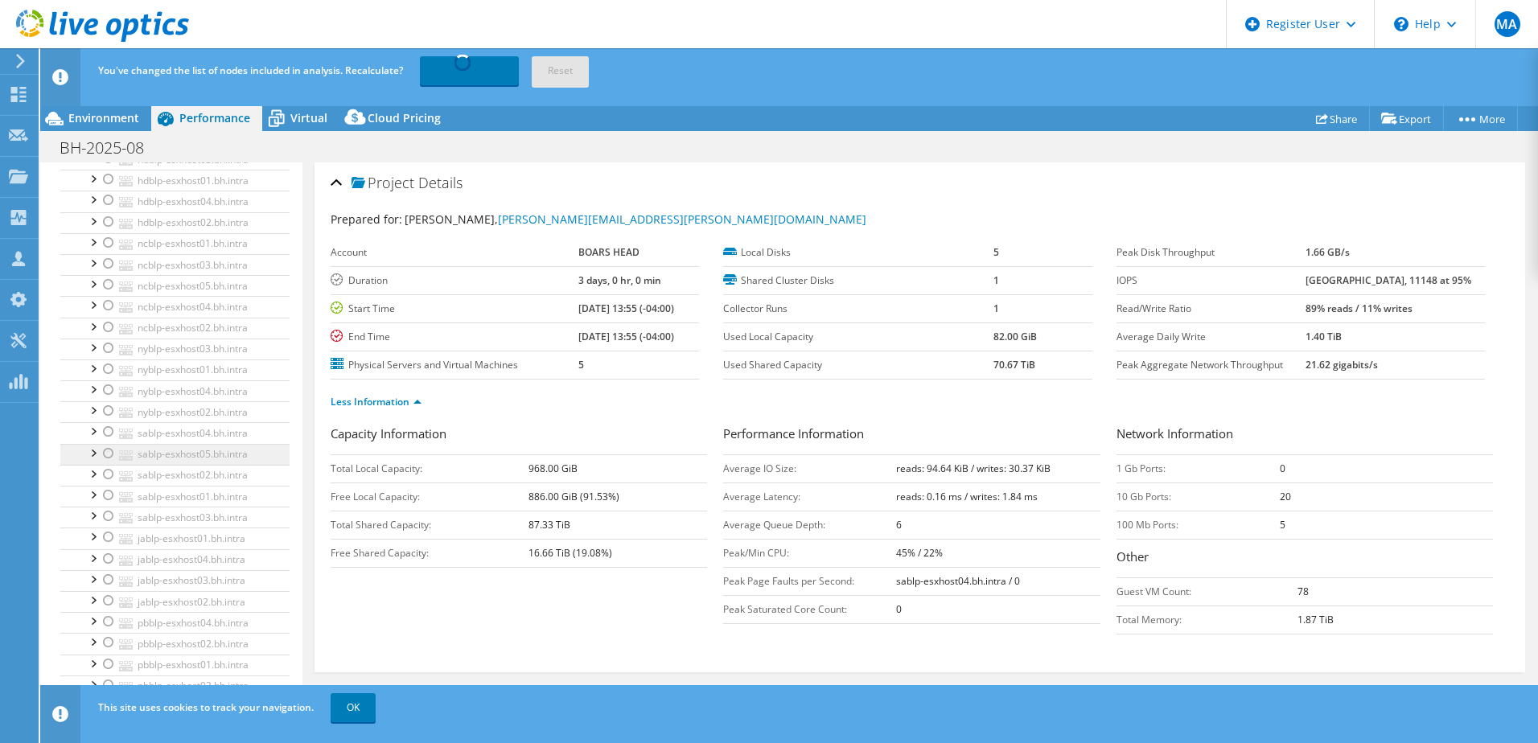
scroll to position [76, 0]
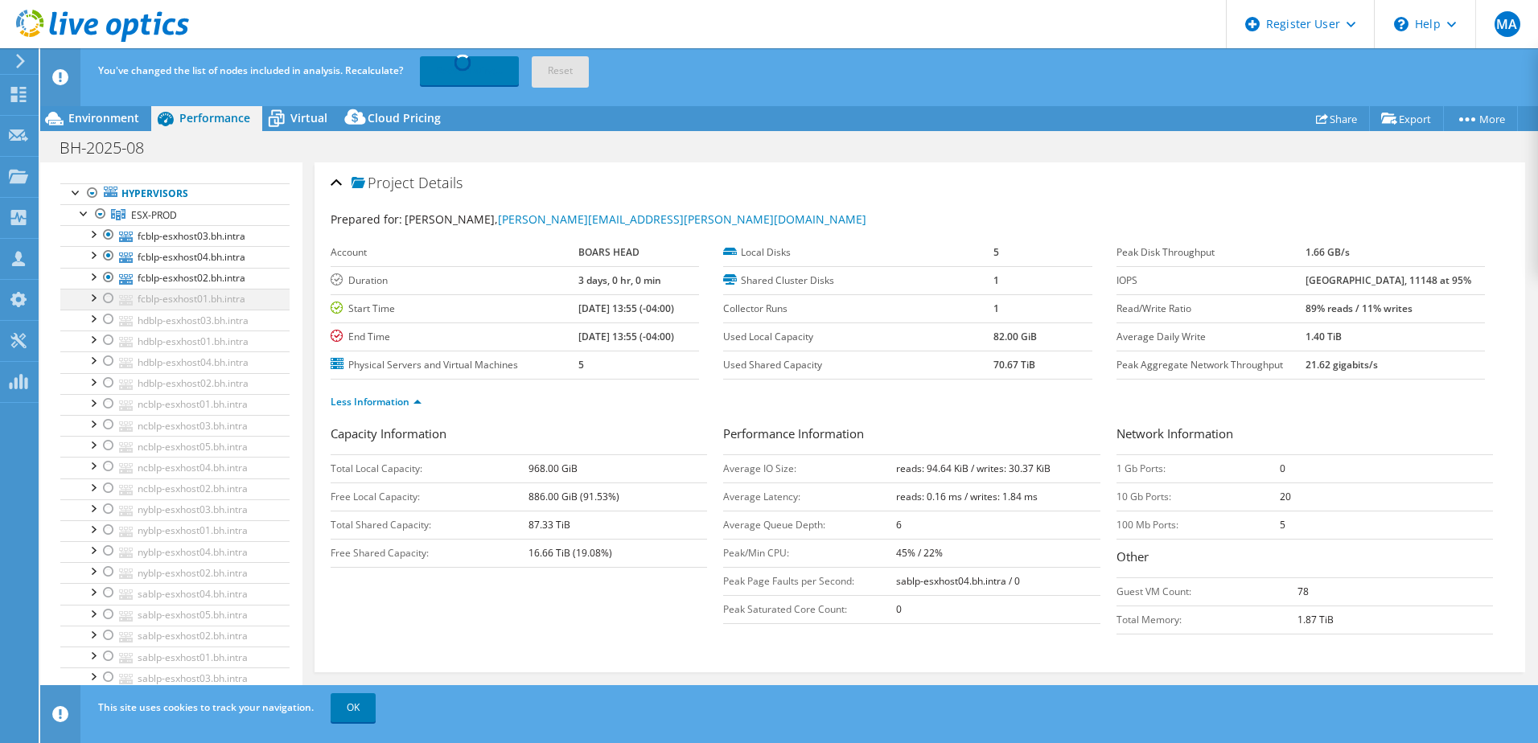
click at [105, 300] on div at bounding box center [109, 298] width 16 height 19
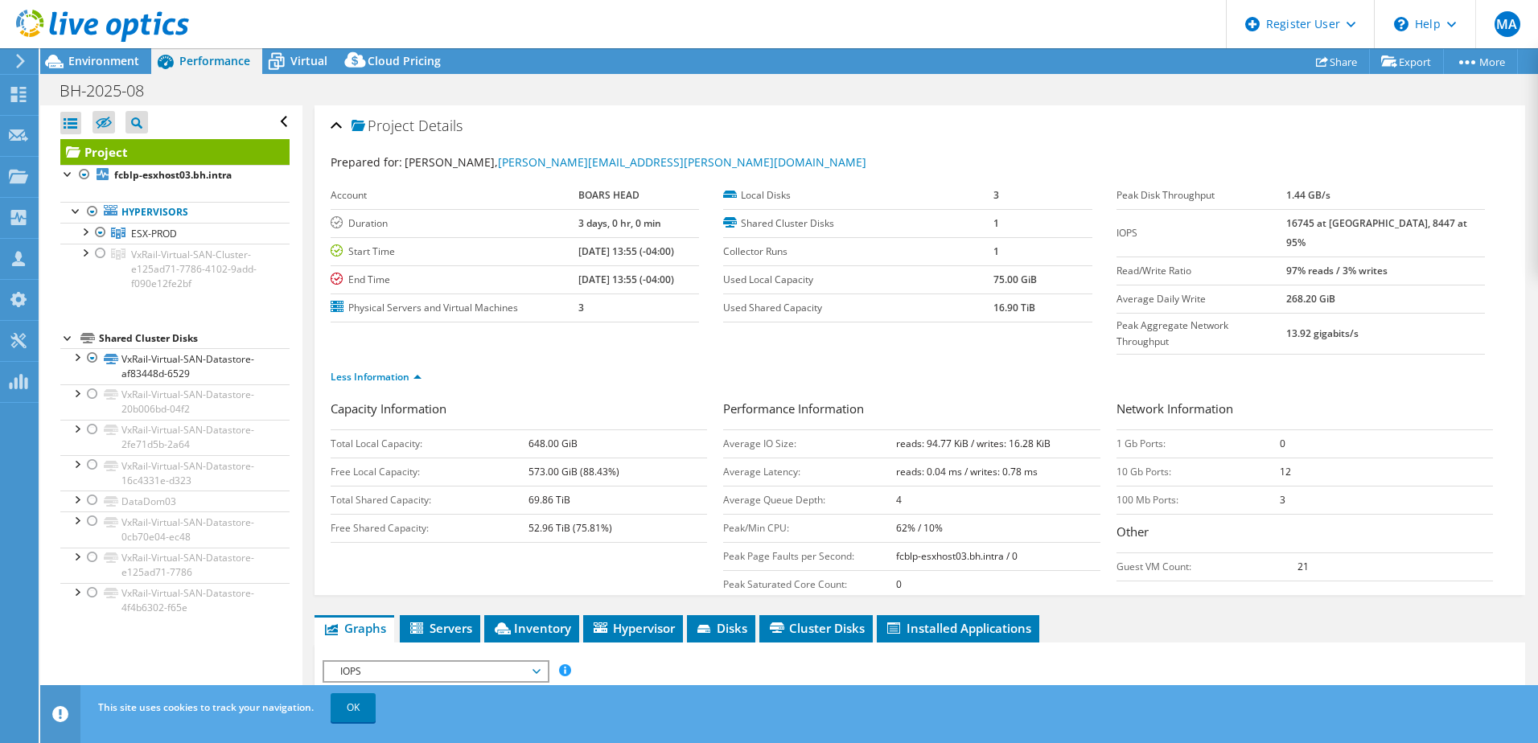
scroll to position [0, 0]
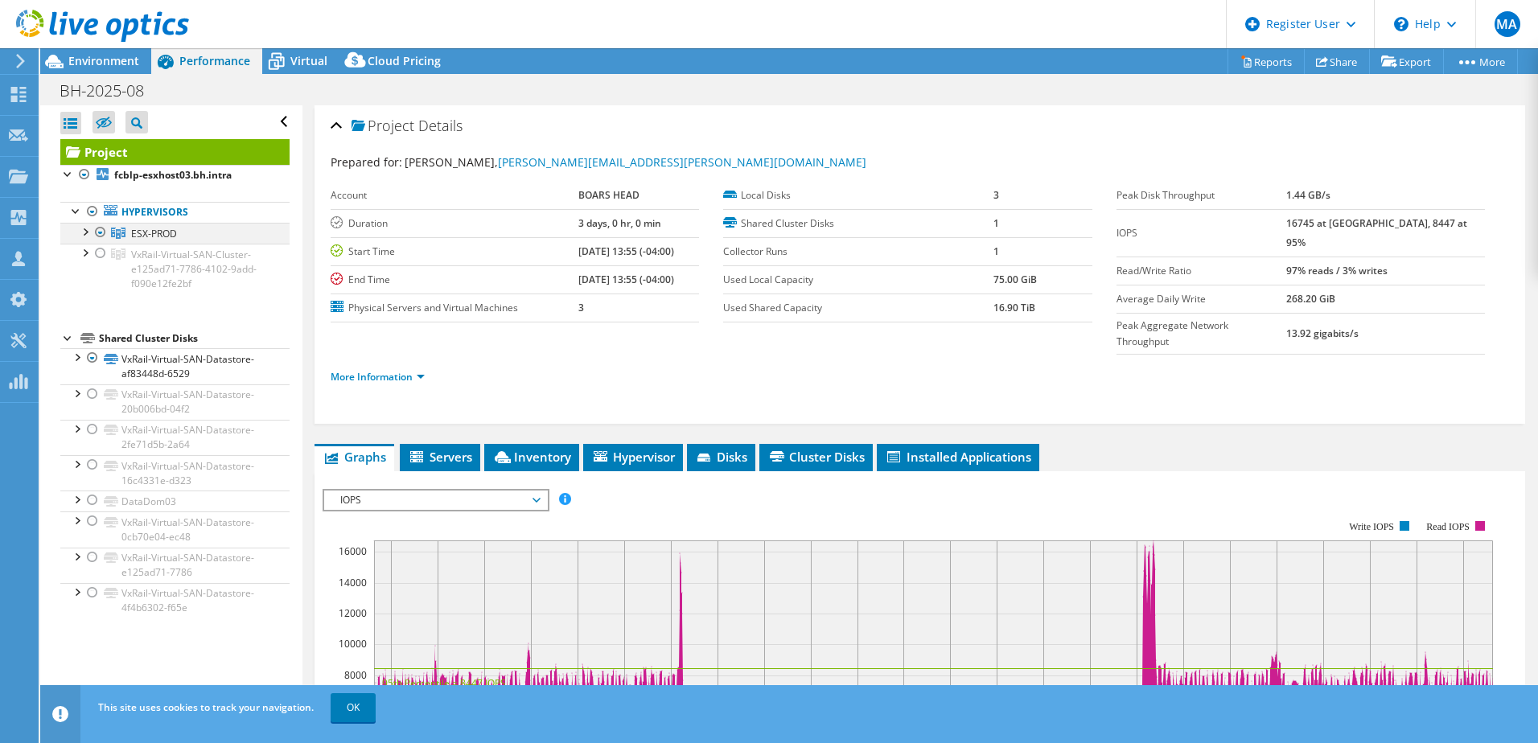
click at [84, 231] on div at bounding box center [84, 231] width 16 height 16
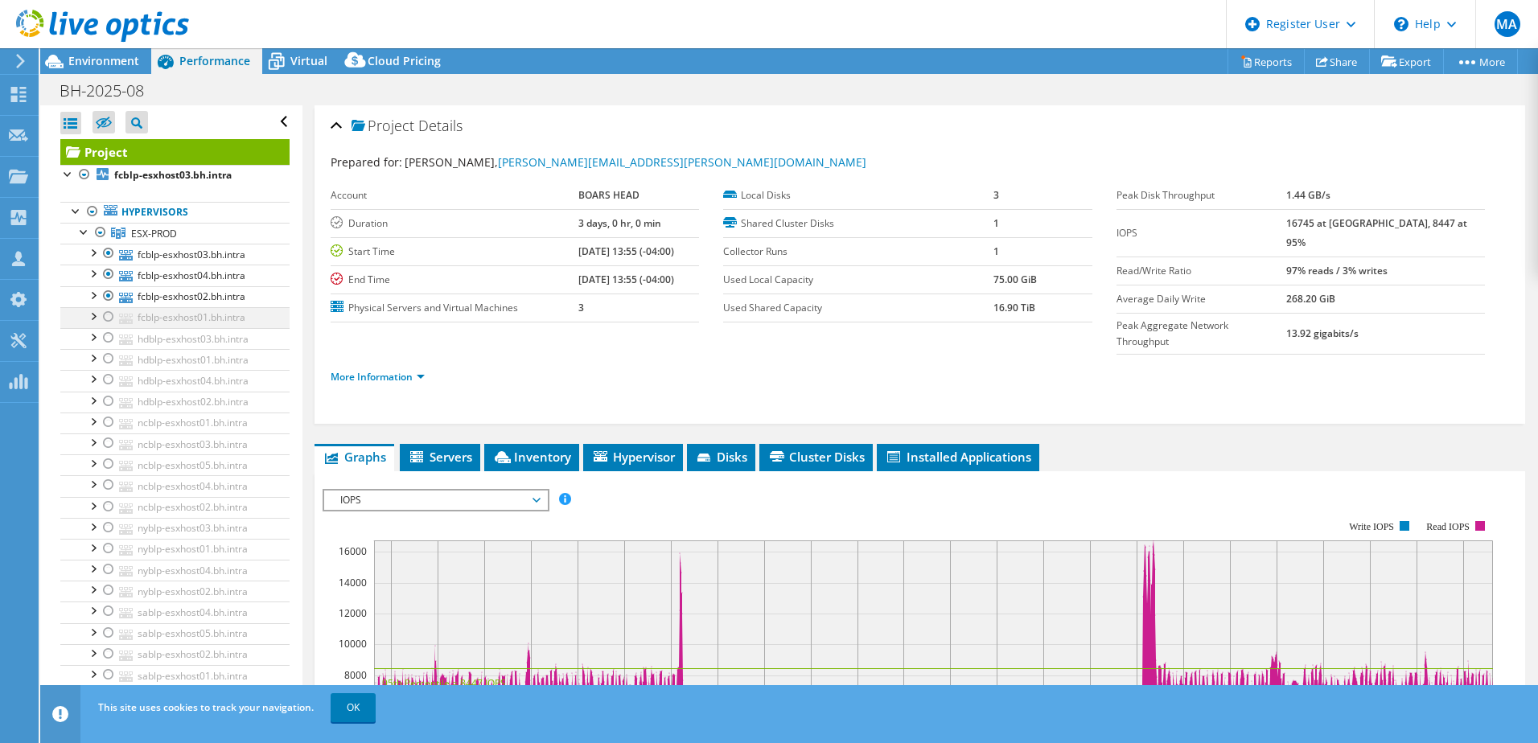
click at [105, 315] on div at bounding box center [109, 316] width 16 height 19
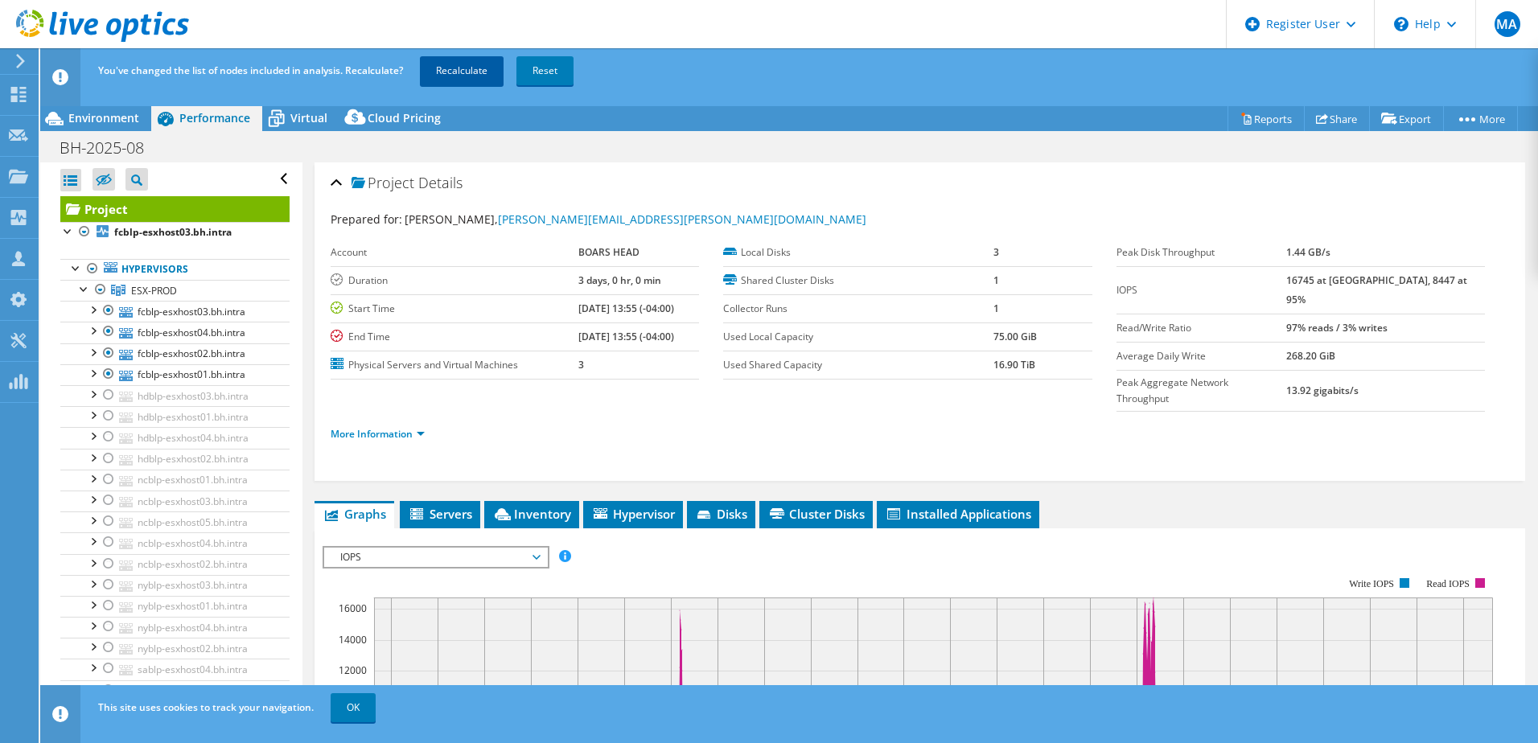
click at [486, 72] on link "Recalculate" at bounding box center [462, 70] width 84 height 29
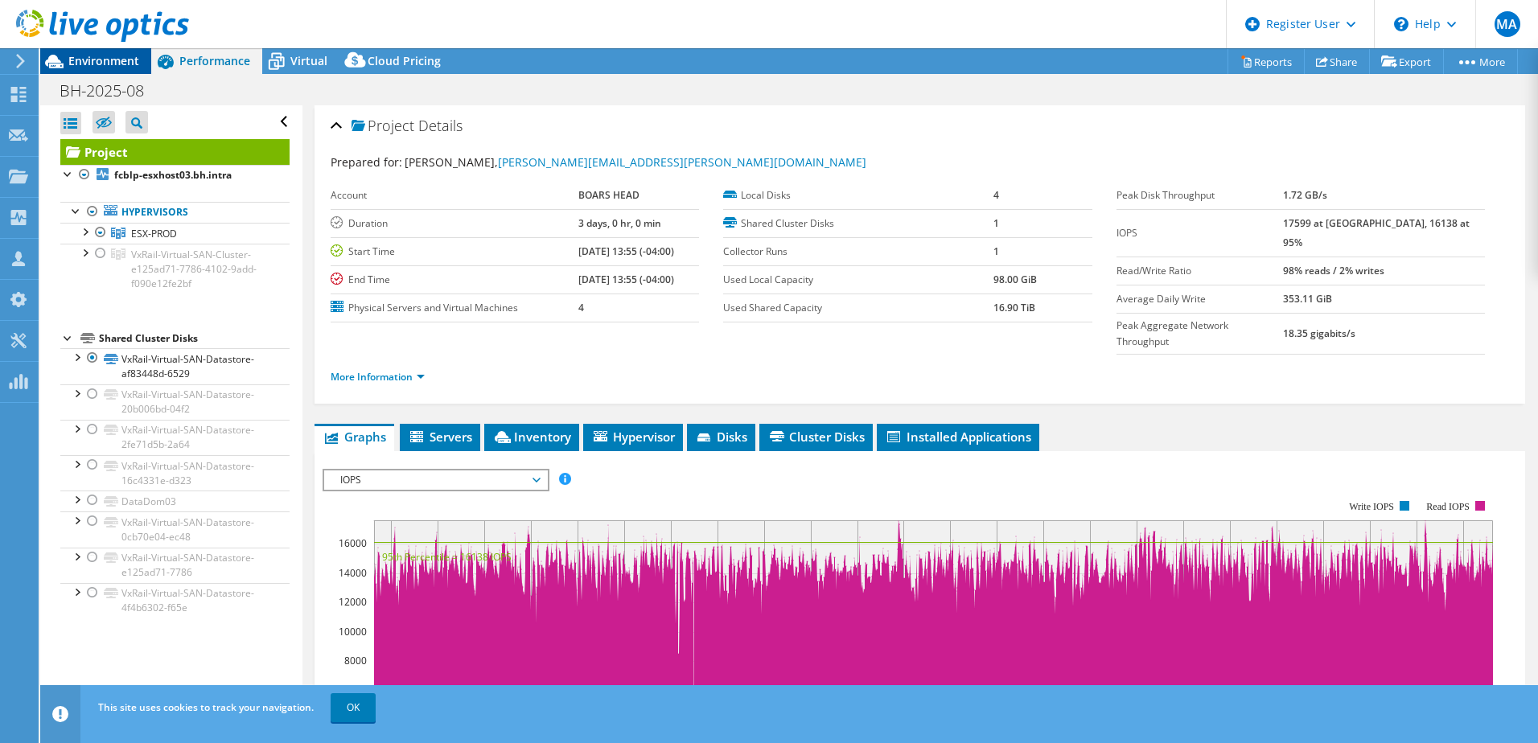
click at [105, 60] on span "Environment" at bounding box center [103, 60] width 71 height 15
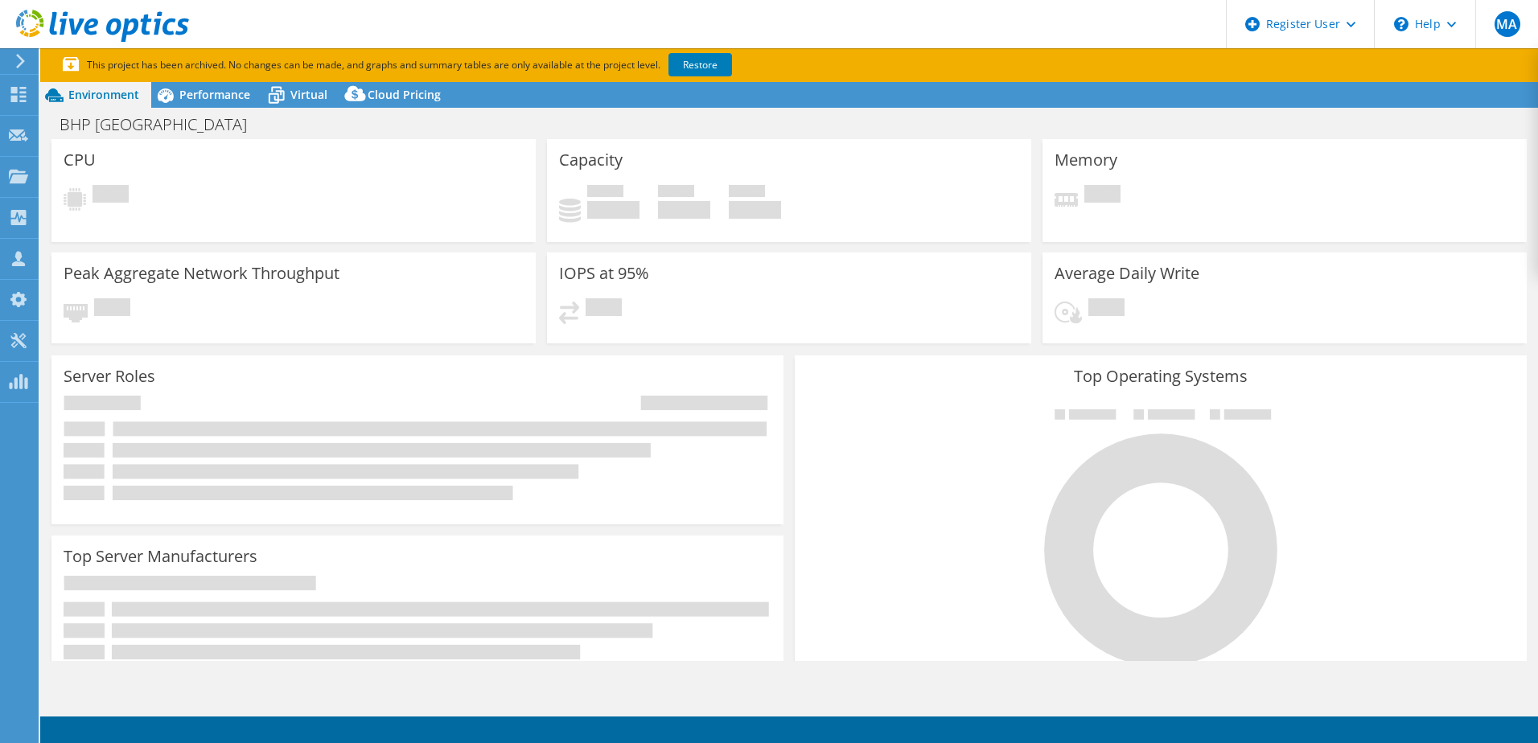
select select "USD"
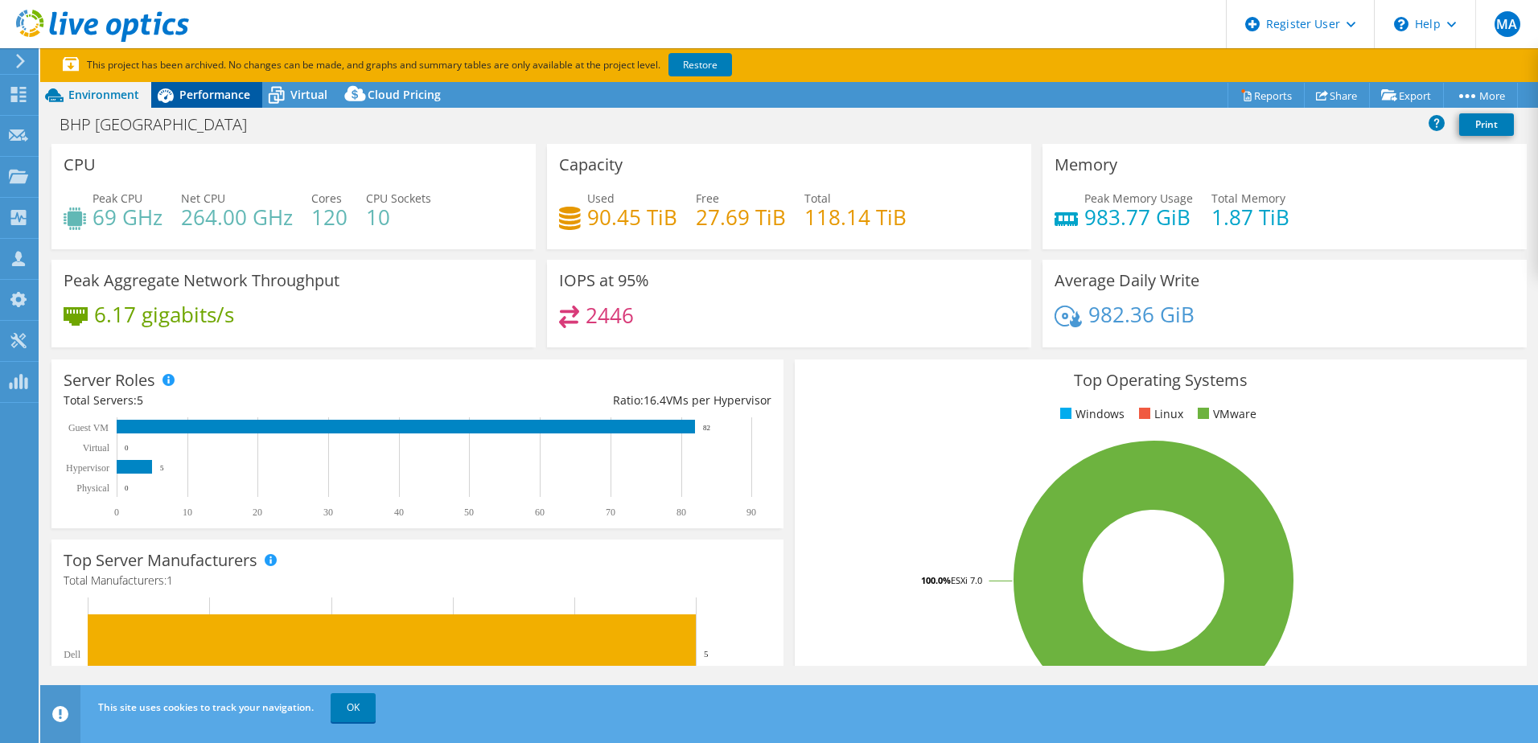
click at [209, 105] on div "Performance" at bounding box center [206, 95] width 111 height 26
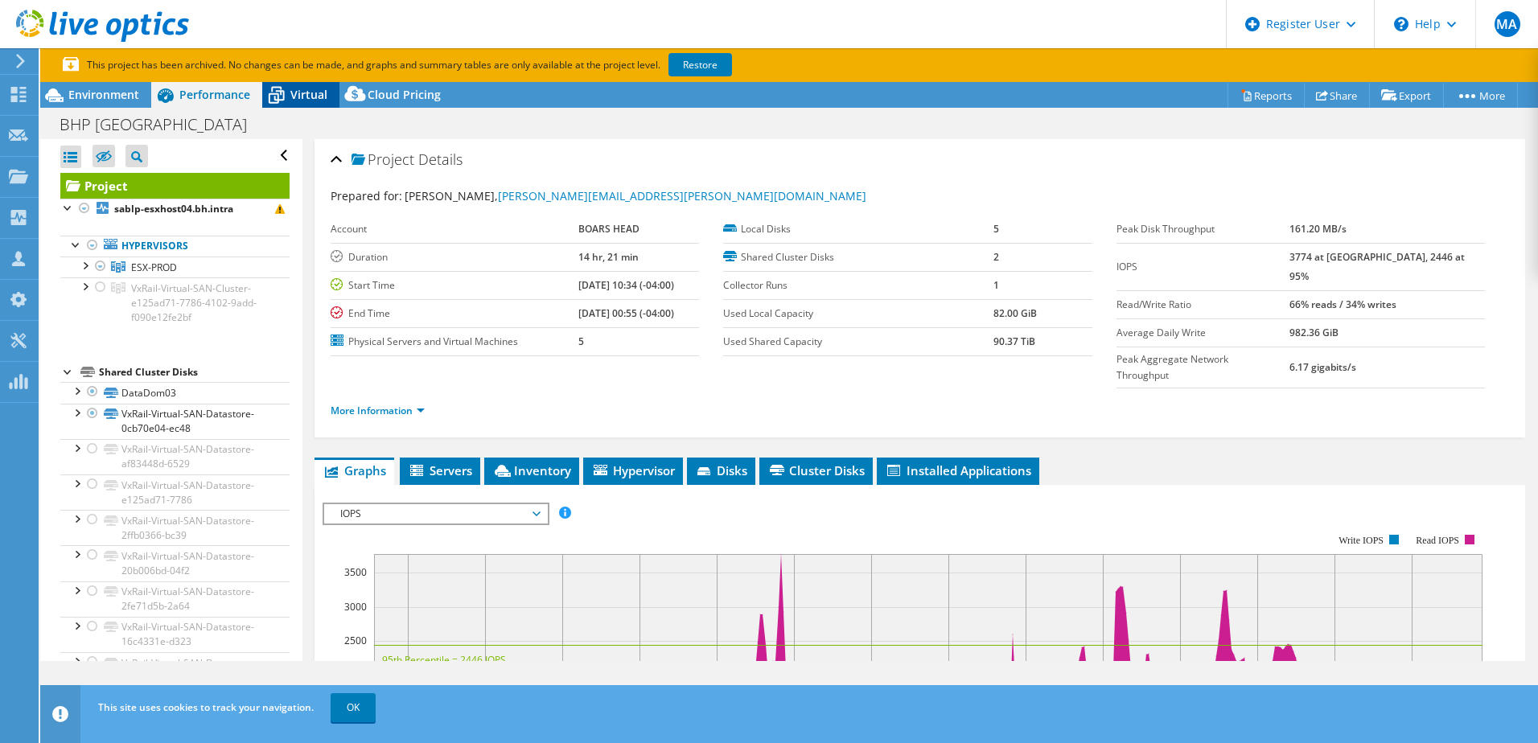
click at [311, 99] on span "Virtual" at bounding box center [308, 94] width 37 height 15
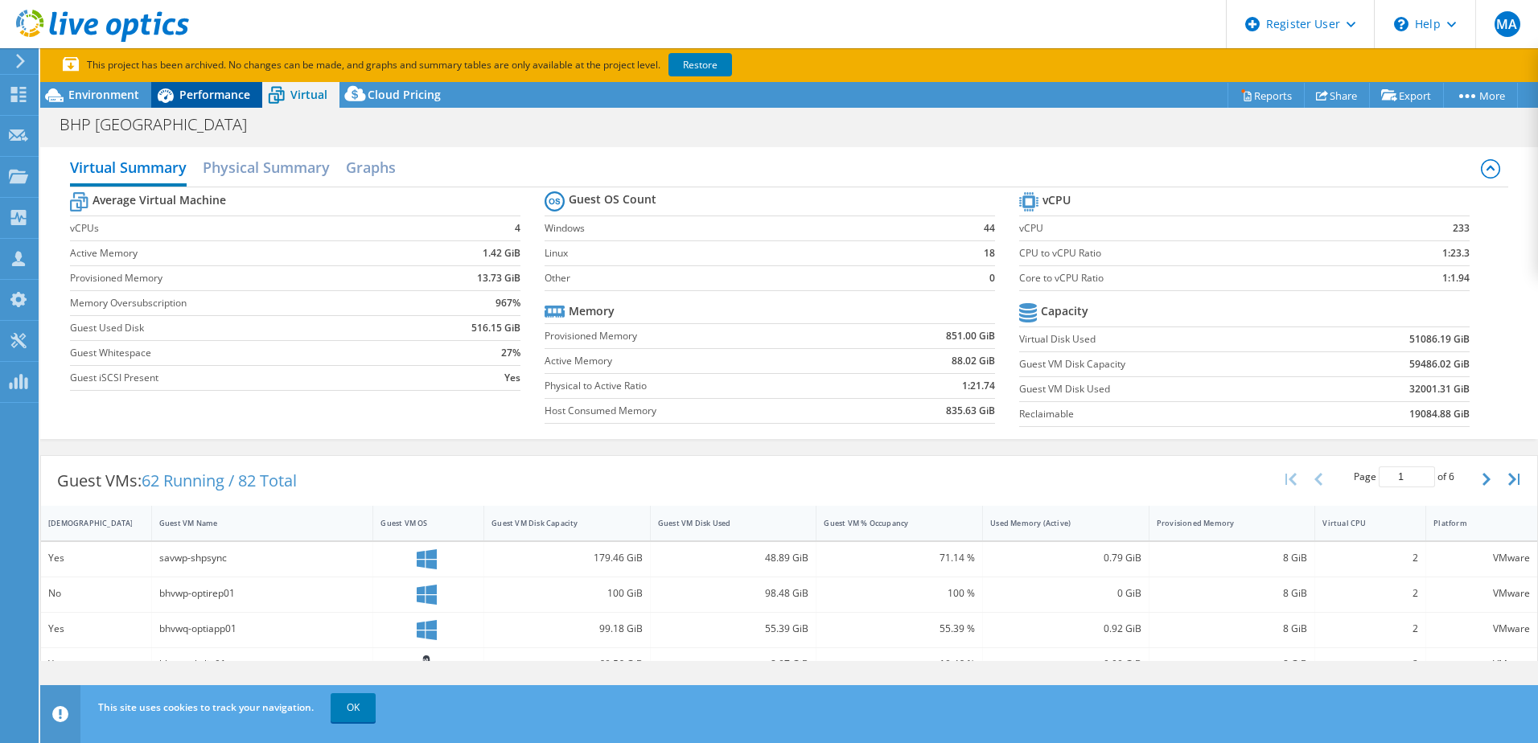
click at [186, 97] on span "Performance" at bounding box center [214, 94] width 71 height 15
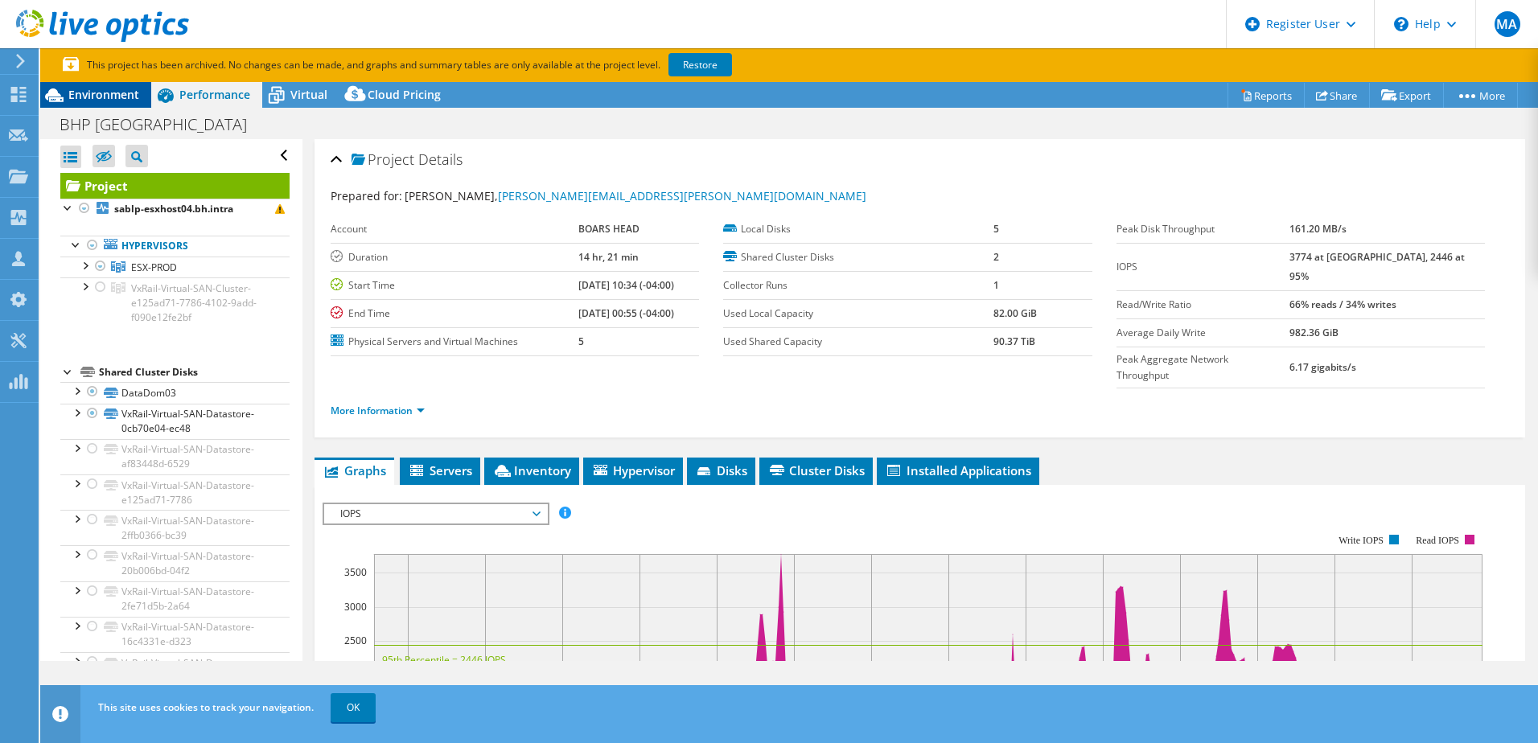
click at [116, 97] on span "Environment" at bounding box center [103, 94] width 71 height 15
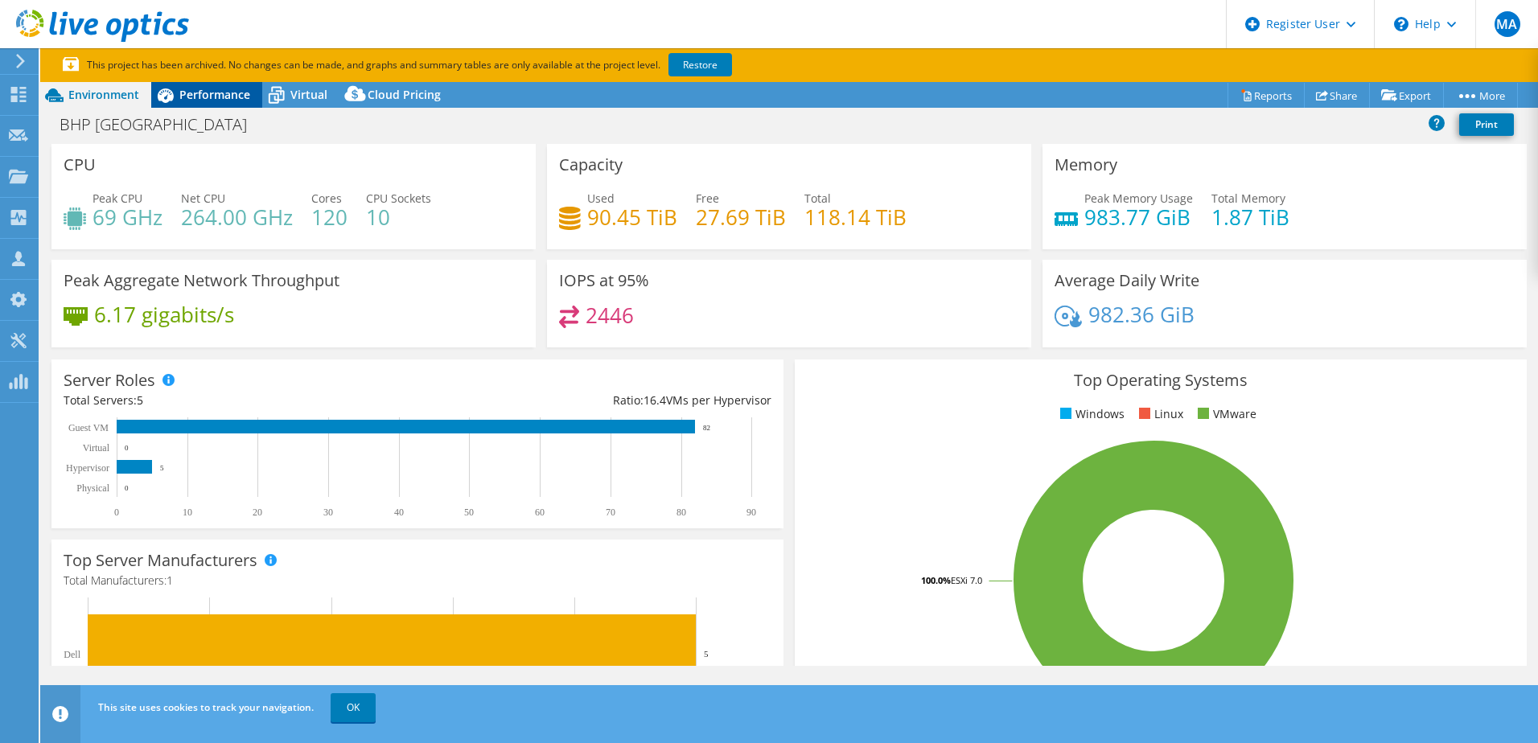
click at [196, 93] on span "Performance" at bounding box center [214, 94] width 71 height 15
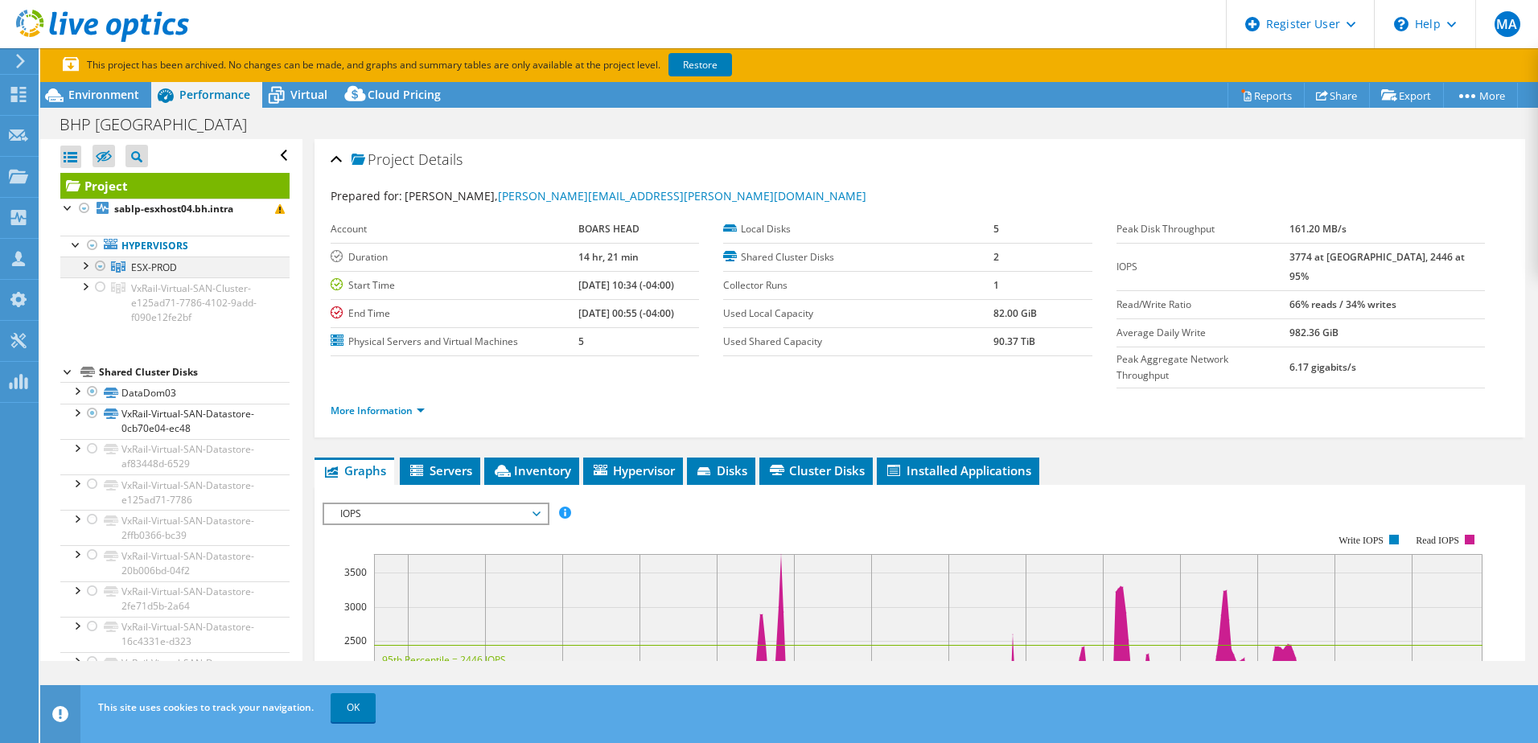
click at [81, 262] on div at bounding box center [84, 265] width 16 height 16
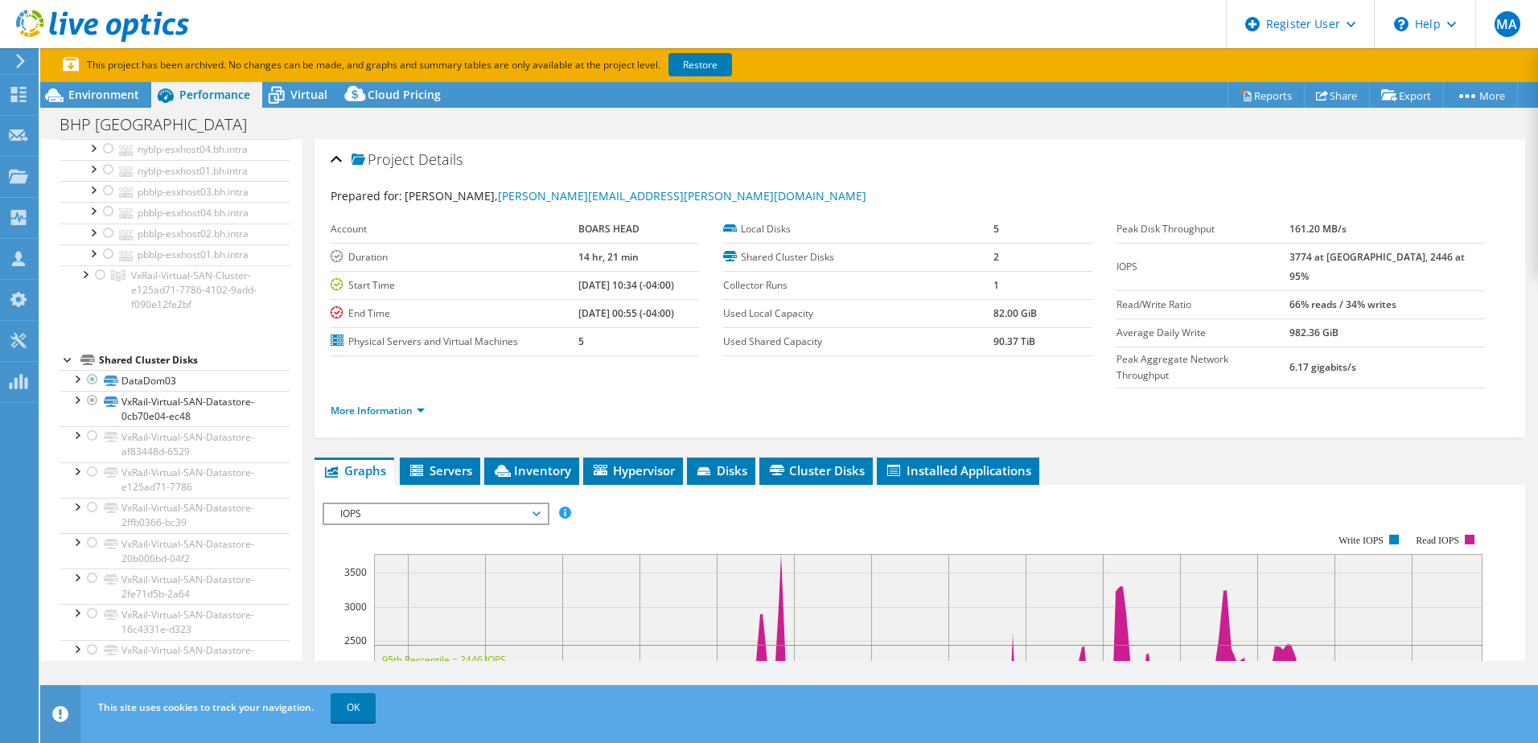
scroll to position [678, 0]
click at [90, 347] on div at bounding box center [92, 345] width 16 height 19
click at [64, 324] on div at bounding box center [68, 325] width 16 height 16
click at [682, 61] on link "Restore" at bounding box center [701, 64] width 64 height 23
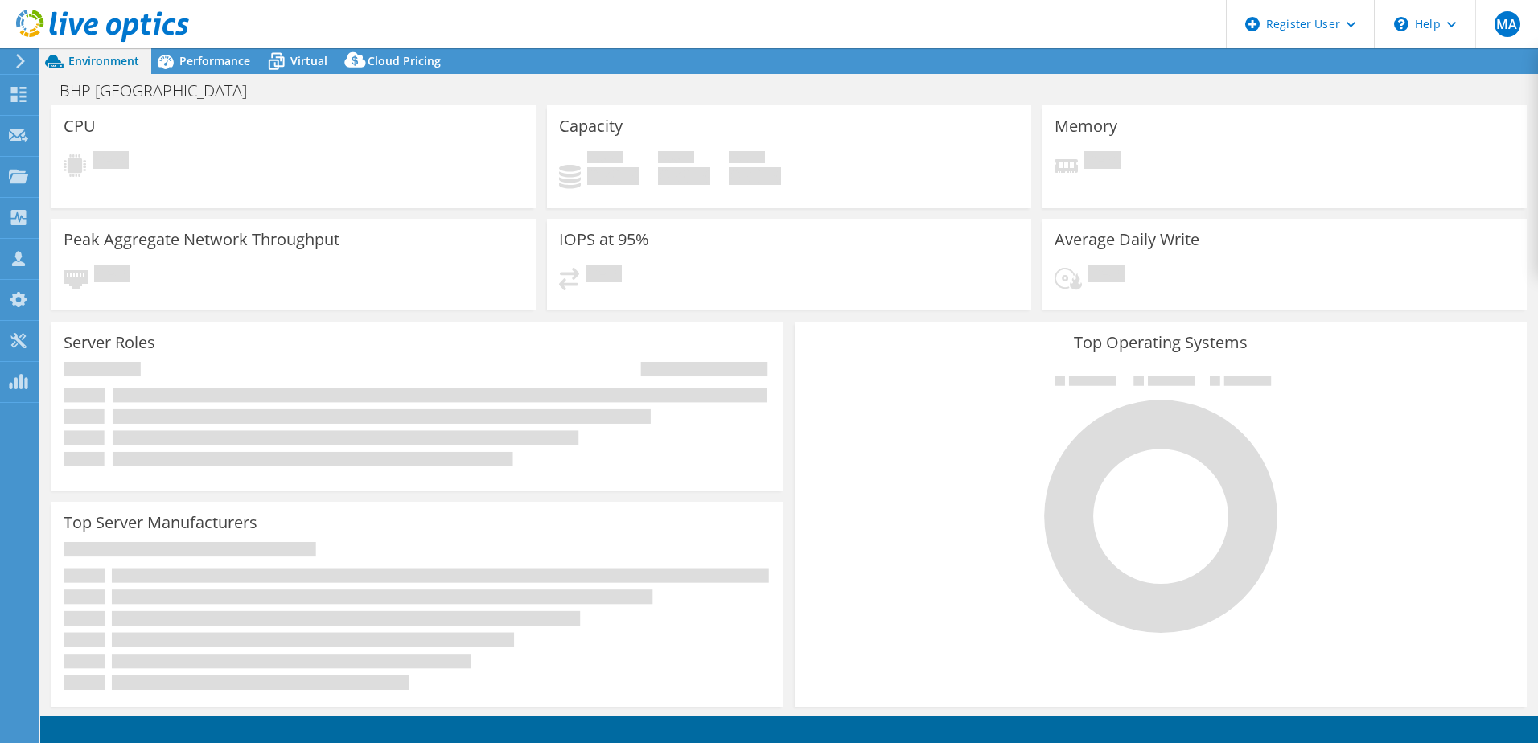
select select "USD"
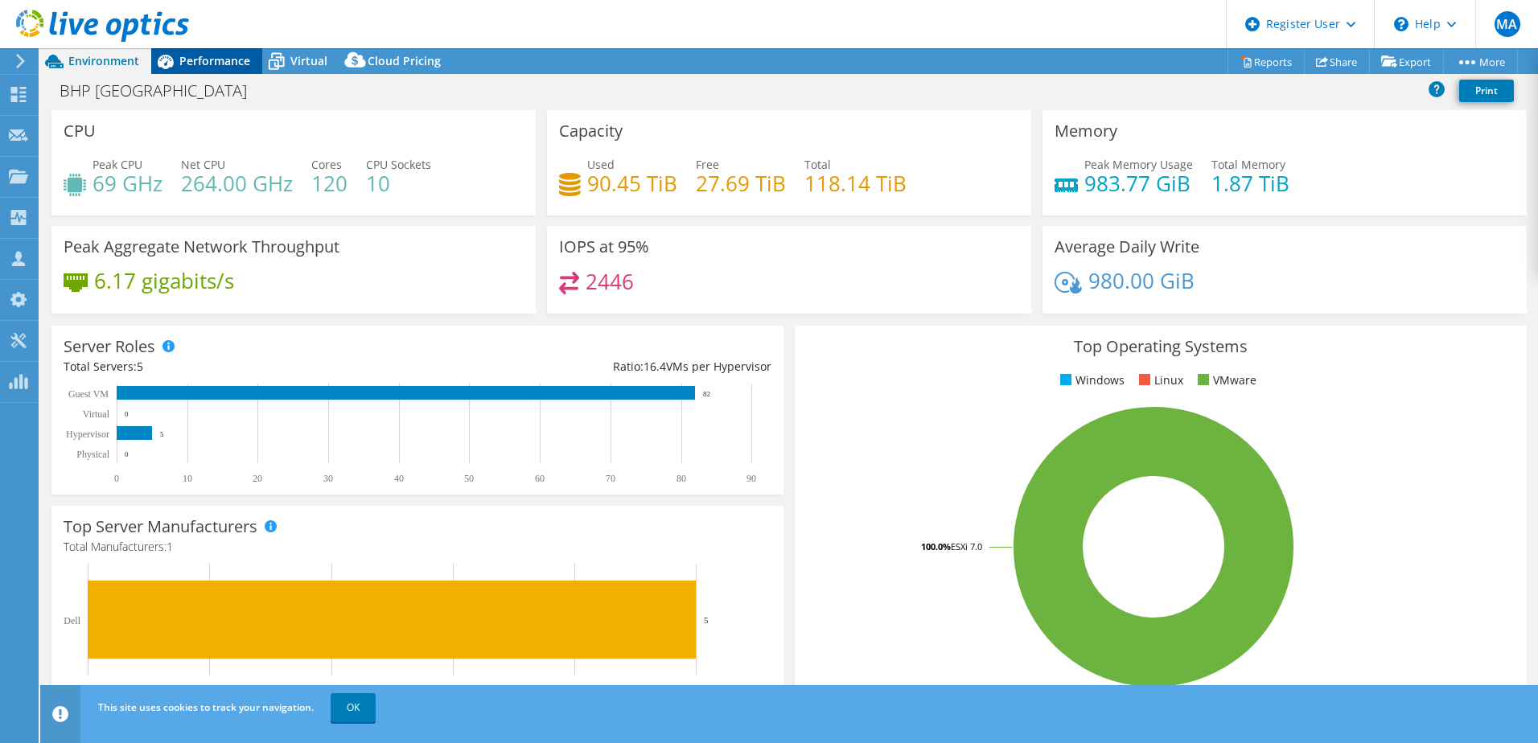
click at [216, 61] on span "Performance" at bounding box center [214, 60] width 71 height 15
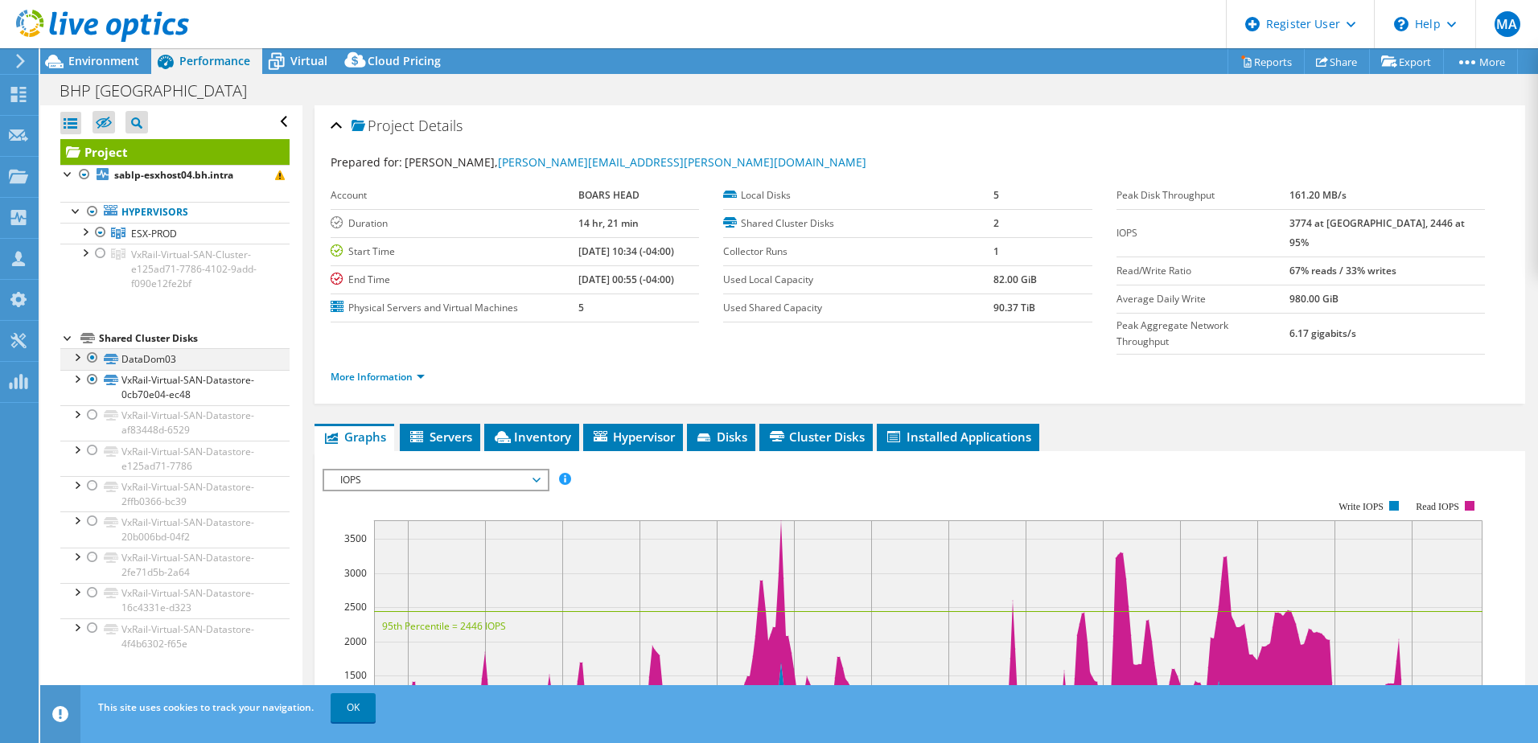
click at [93, 357] on div at bounding box center [92, 357] width 16 height 19
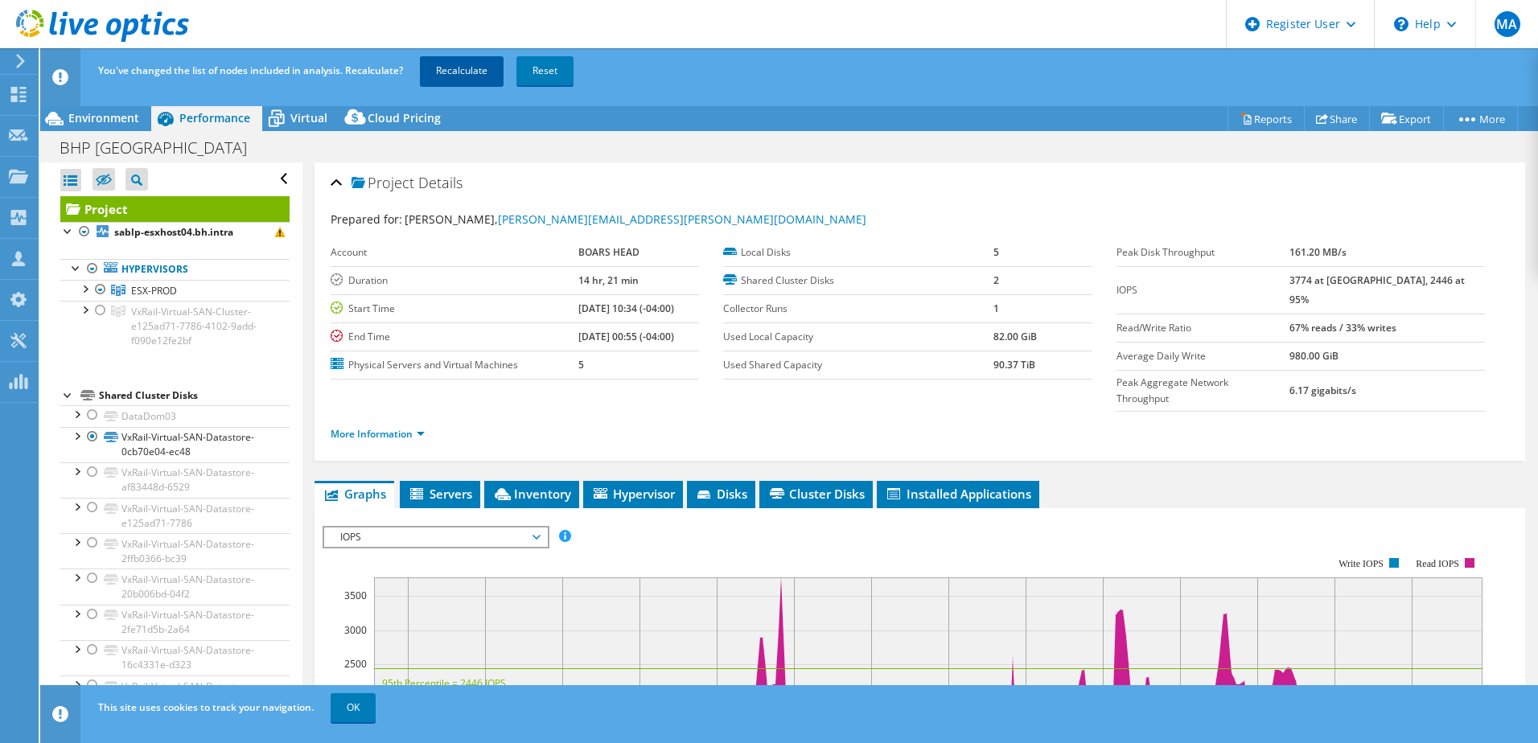
click at [453, 71] on link "Recalculate" at bounding box center [462, 70] width 84 height 29
click at [113, 120] on span "Environment" at bounding box center [103, 117] width 71 height 15
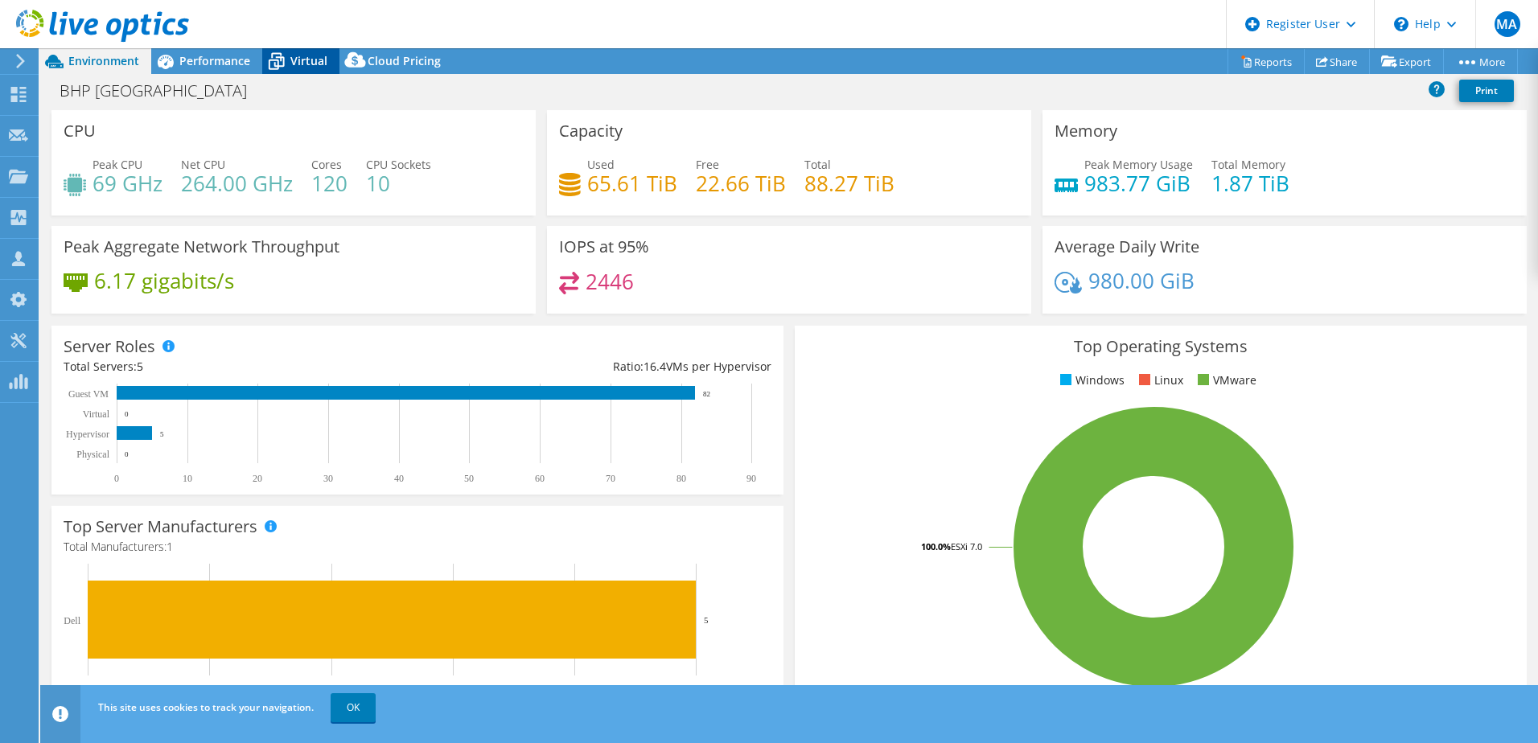
click at [322, 62] on span "Virtual" at bounding box center [308, 60] width 37 height 15
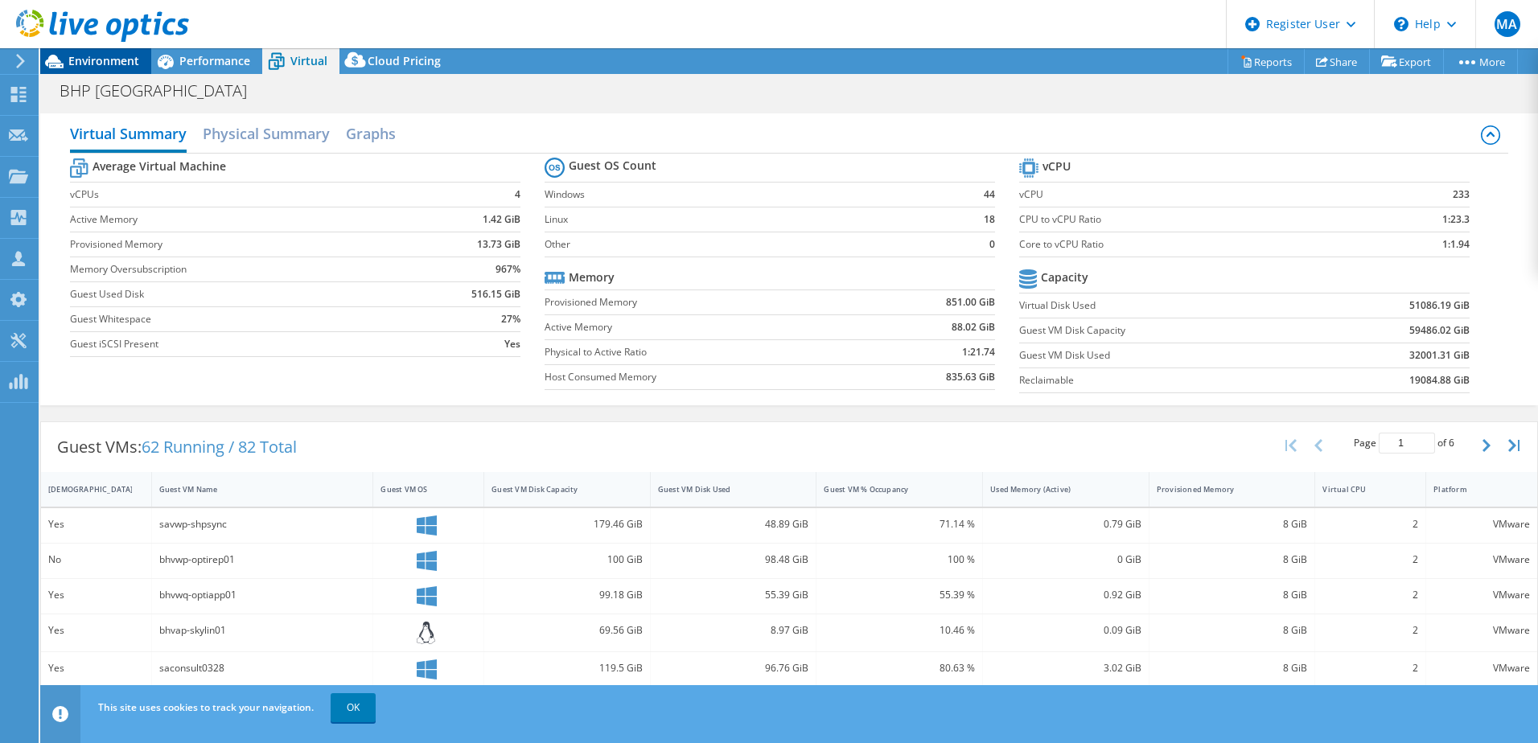
click at [107, 55] on span "Environment" at bounding box center [103, 60] width 71 height 15
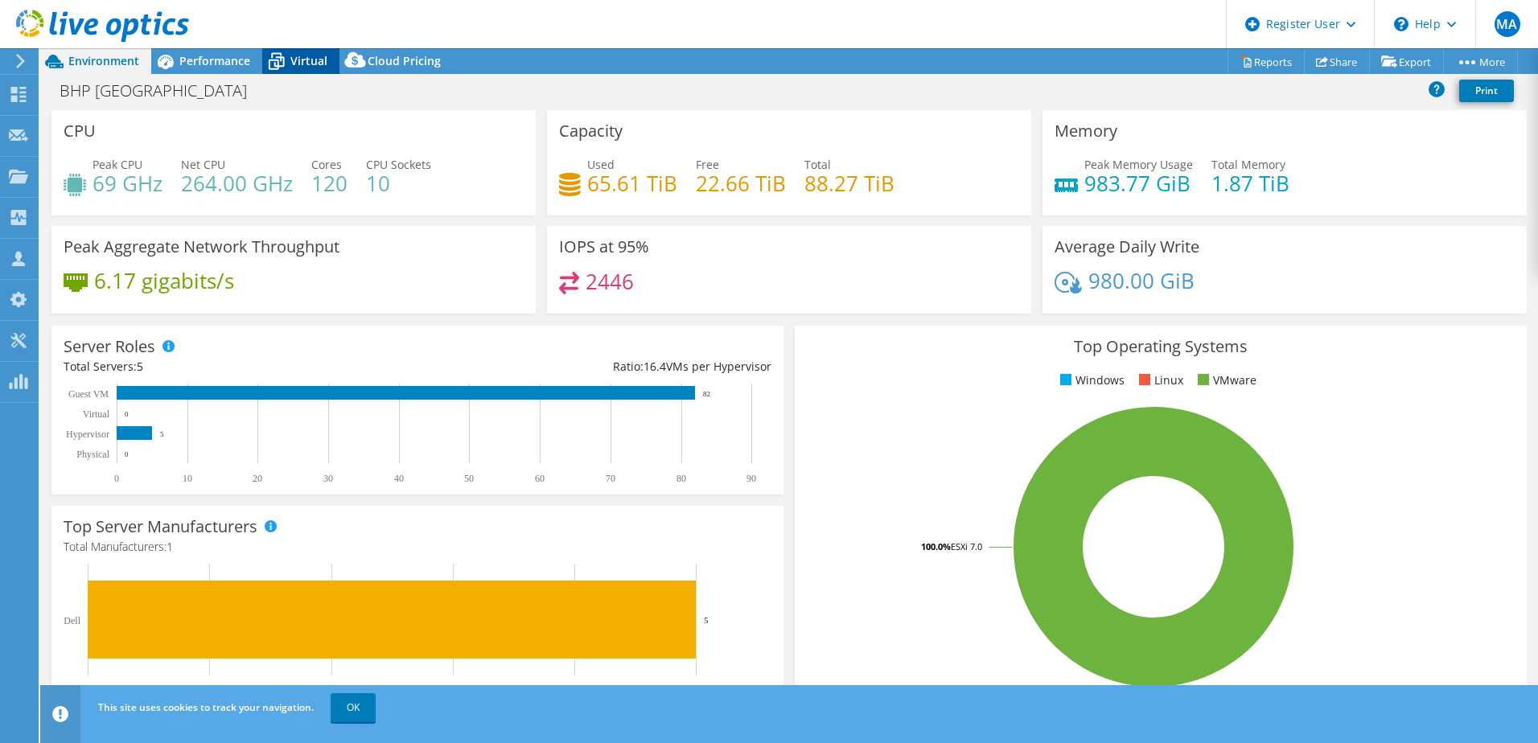
click at [299, 55] on span "Virtual" at bounding box center [308, 60] width 37 height 15
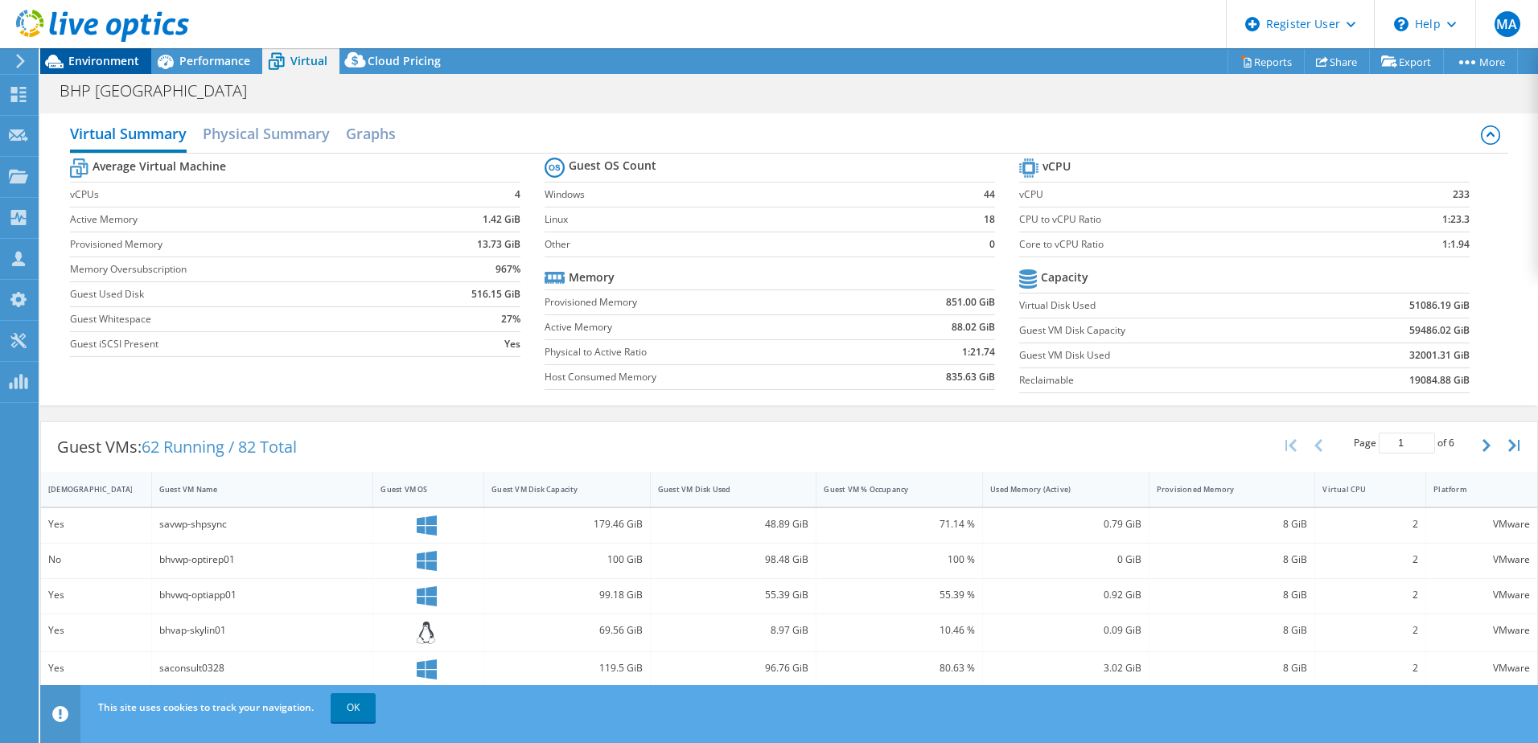
click at [116, 63] on span "Environment" at bounding box center [103, 60] width 71 height 15
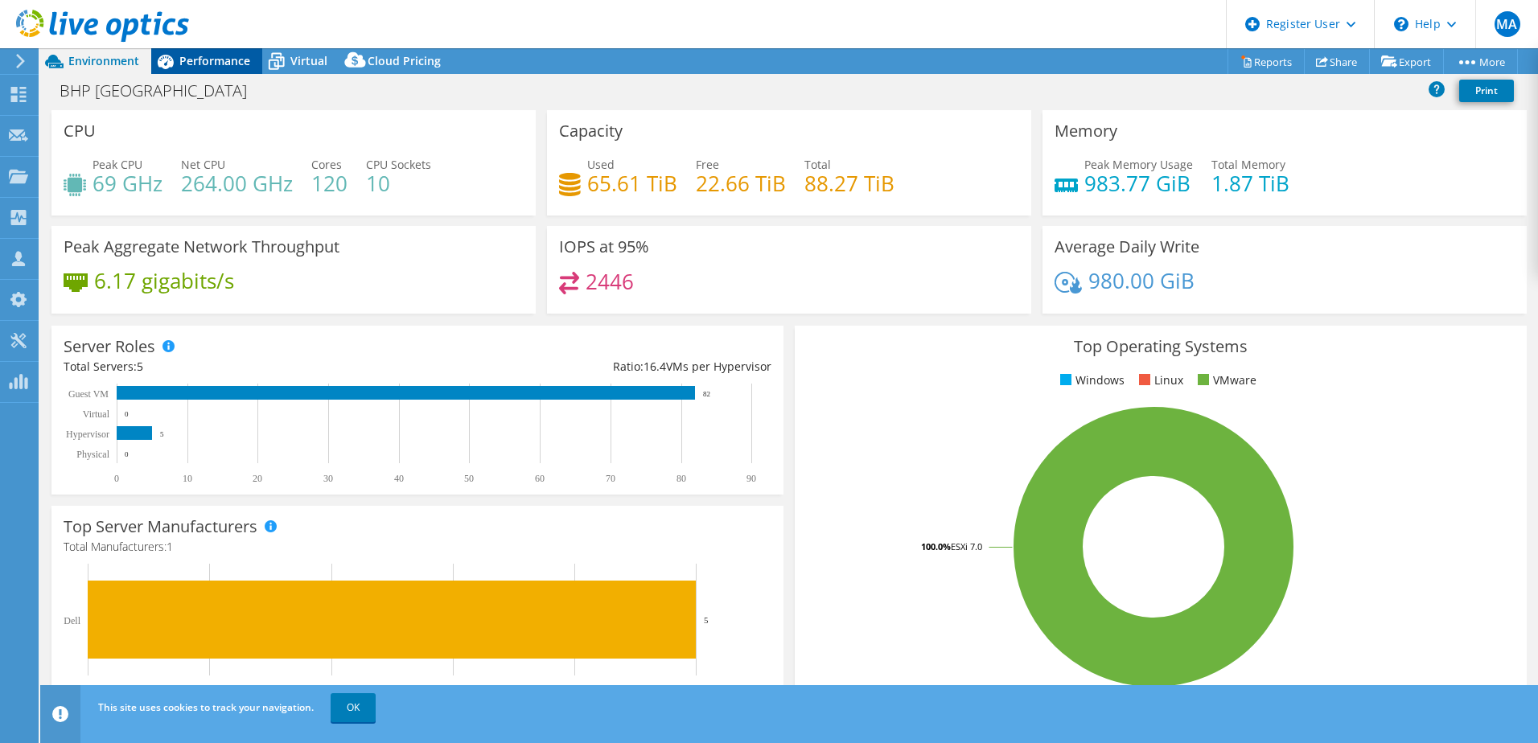
click at [195, 64] on span "Performance" at bounding box center [214, 60] width 71 height 15
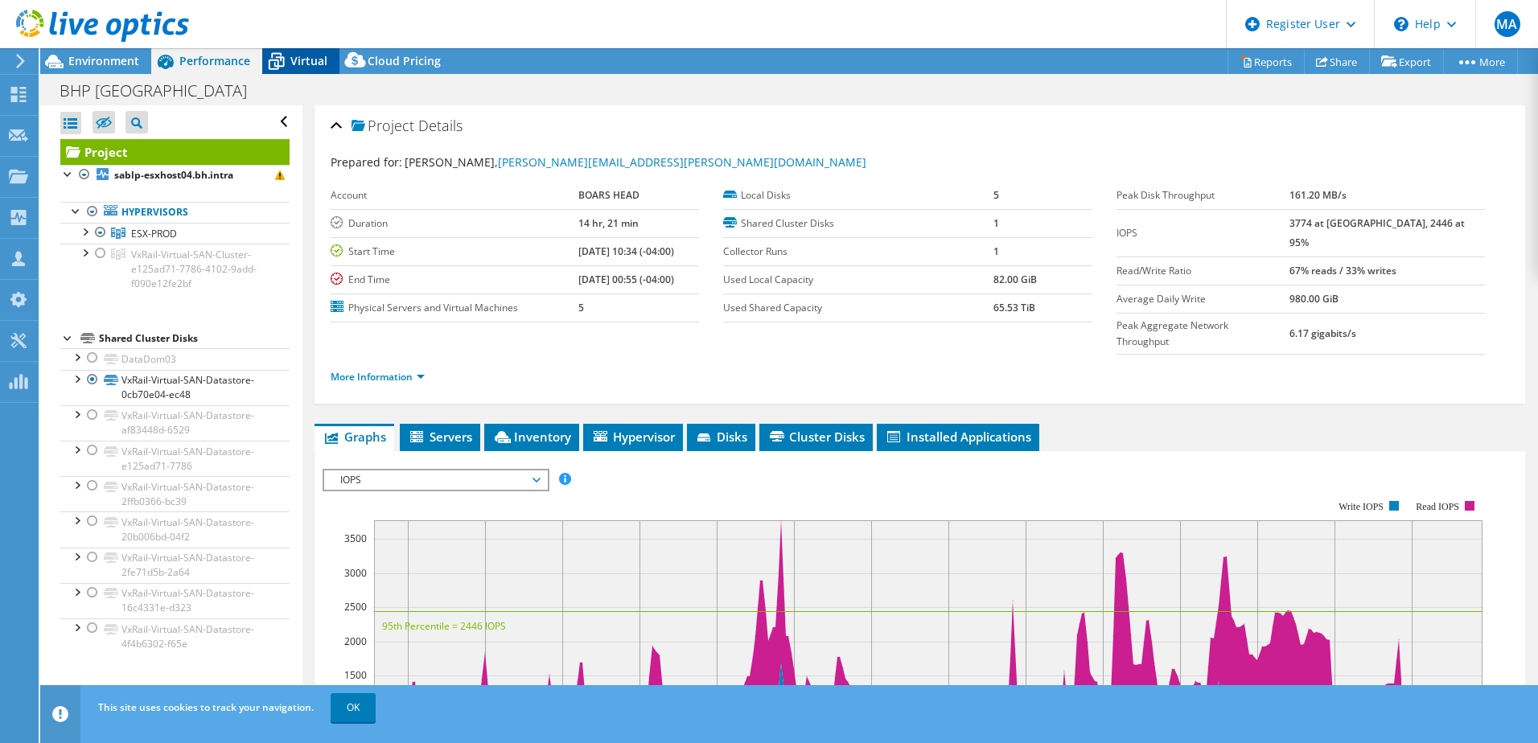
click at [274, 66] on icon at bounding box center [276, 61] width 28 height 28
